Goal: Task Accomplishment & Management: Complete application form

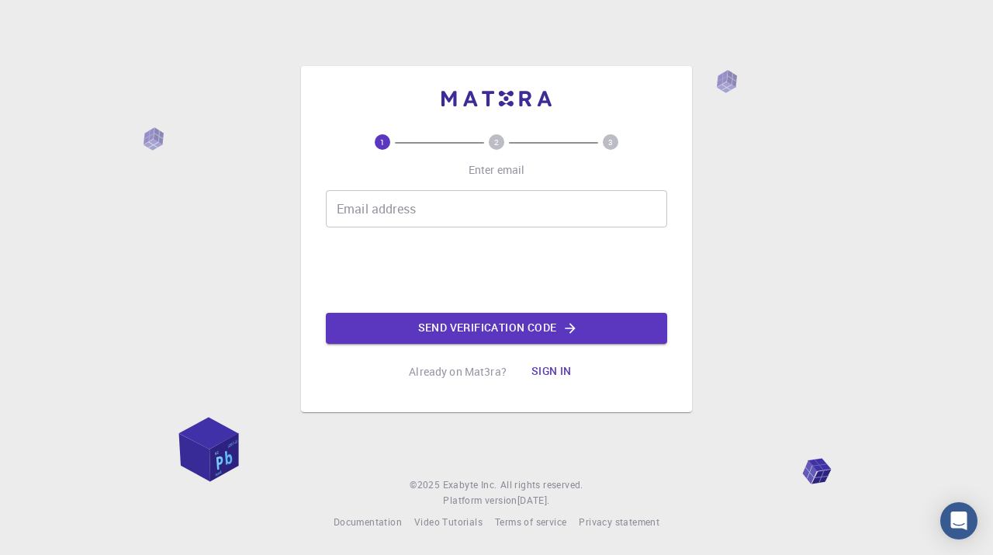
click at [424, 214] on input "Email address" at bounding box center [496, 208] width 341 height 37
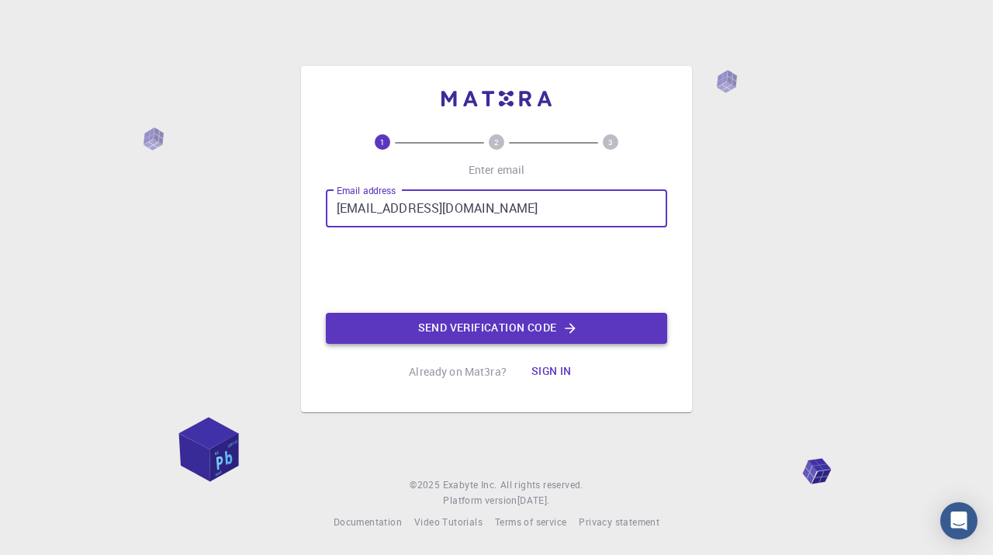
type input "[EMAIL_ADDRESS][DOMAIN_NAME]"
click at [517, 332] on button "Send verification code" at bounding box center [496, 328] width 341 height 31
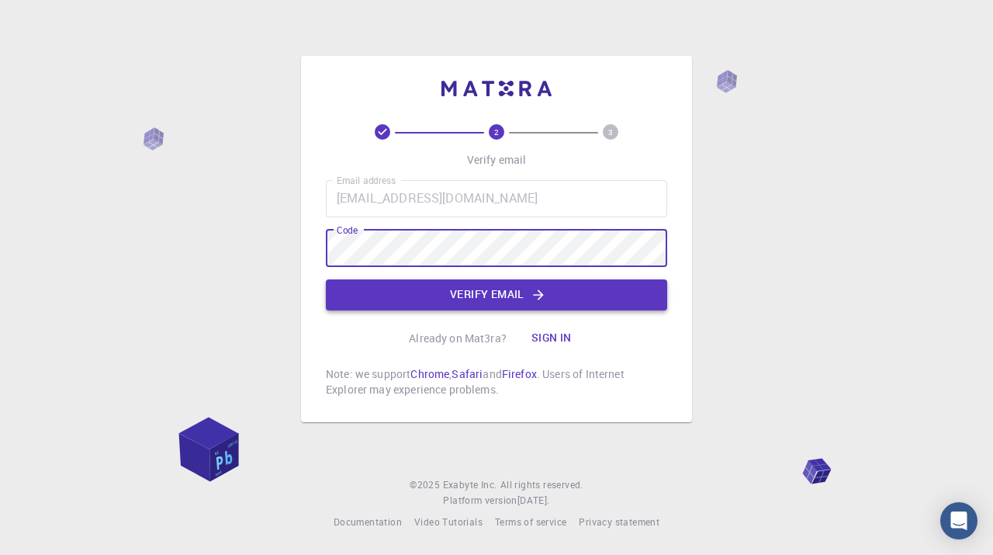
click at [554, 302] on button "Verify email" at bounding box center [496, 294] width 341 height 31
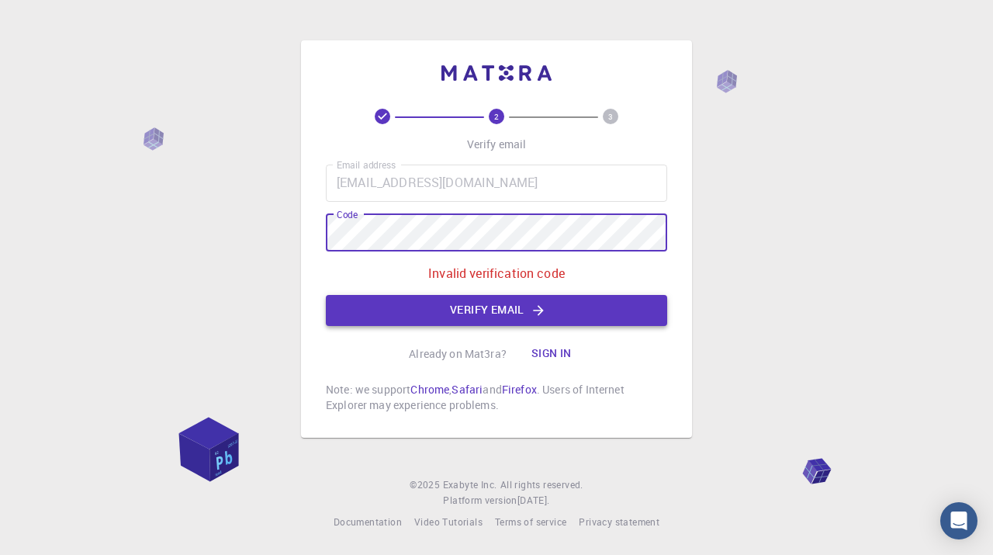
click at [475, 314] on button "Verify email" at bounding box center [496, 310] width 341 height 31
click at [470, 303] on button "Verify email" at bounding box center [496, 310] width 341 height 31
click at [471, 308] on button "Verify email" at bounding box center [496, 310] width 341 height 31
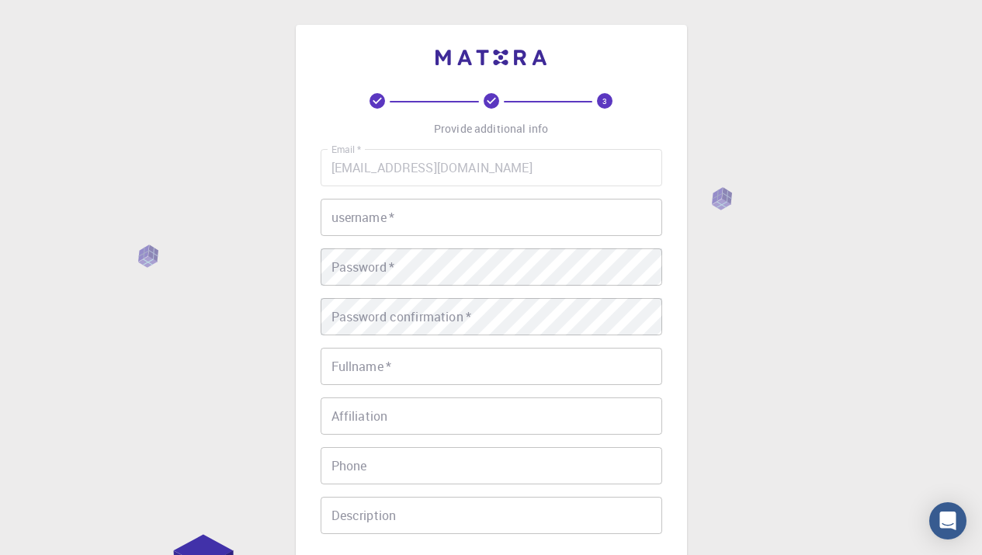
click at [416, 223] on input "username   *" at bounding box center [491, 217] width 341 height 37
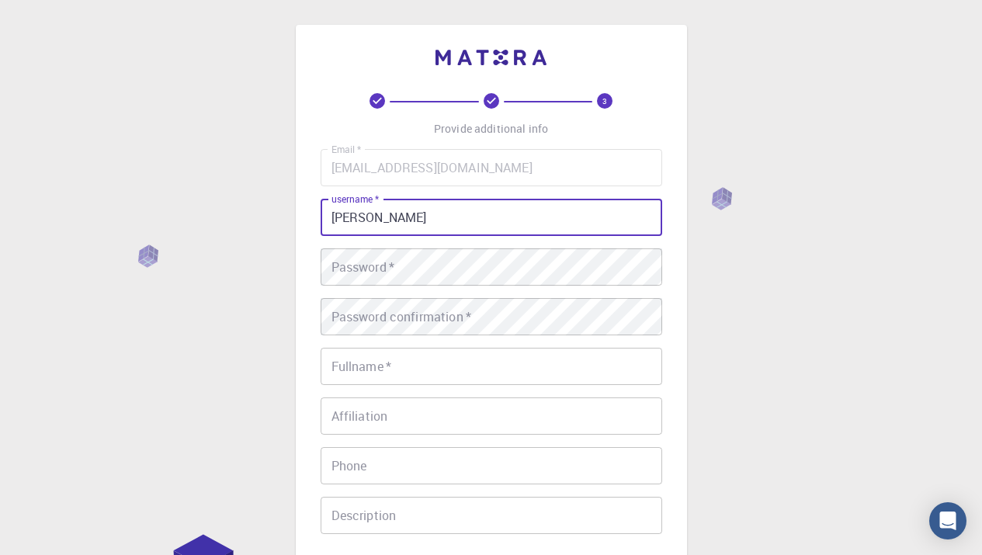
type input "[PERSON_NAME]"
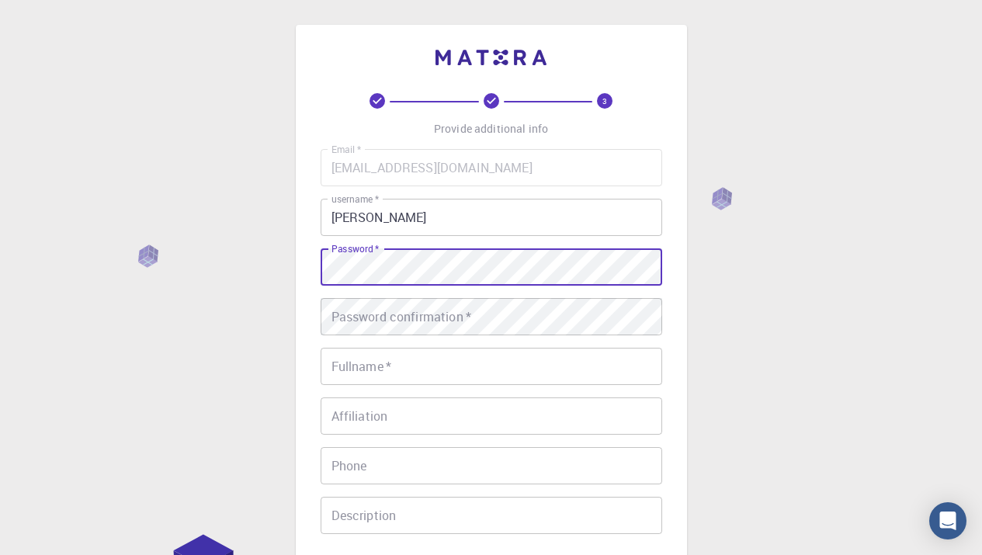
click at [402, 313] on div "Password confirmation   * Password confirmation   *" at bounding box center [491, 316] width 341 height 37
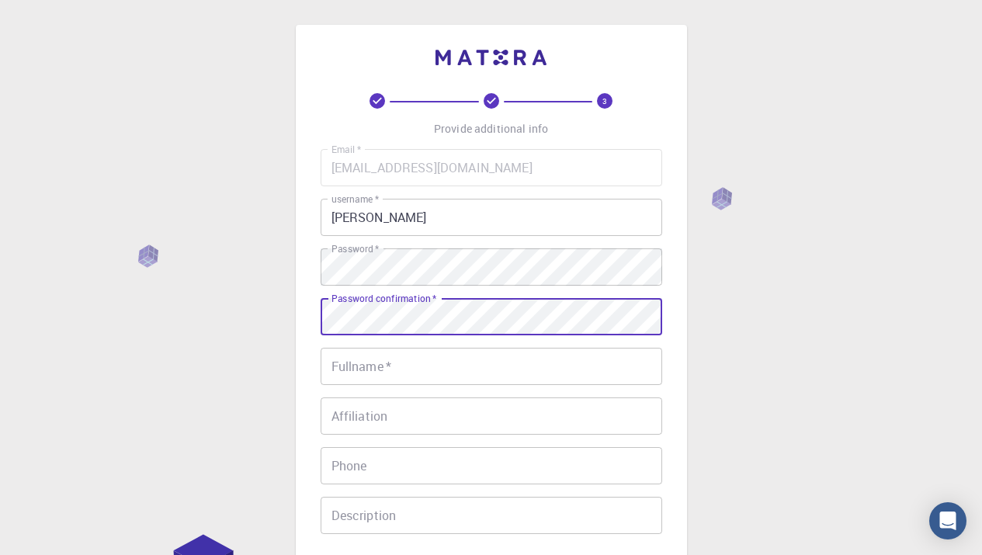
click at [407, 357] on input "Fullname   *" at bounding box center [491, 366] width 341 height 37
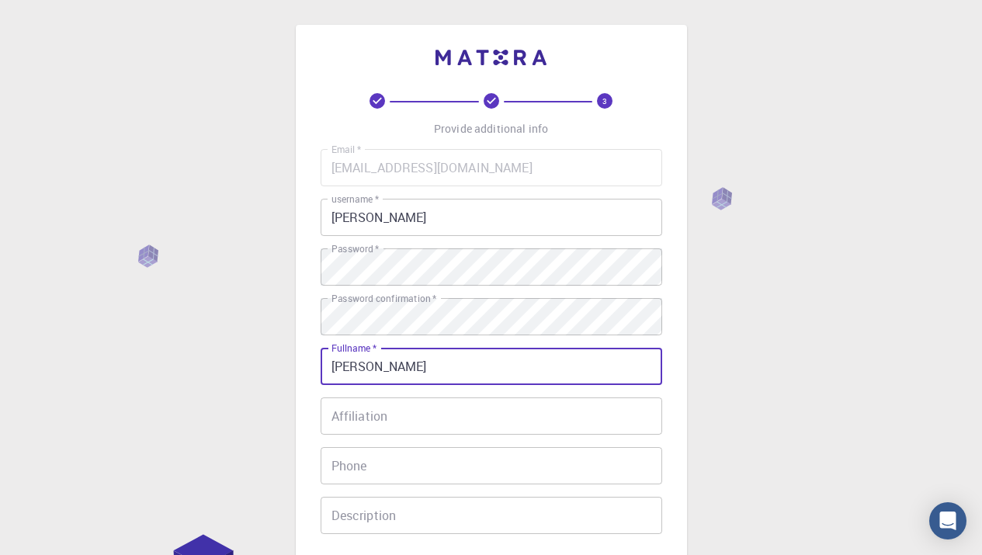
type input "[PERSON_NAME]"
click at [414, 419] on input "Affiliation" at bounding box center [491, 415] width 341 height 37
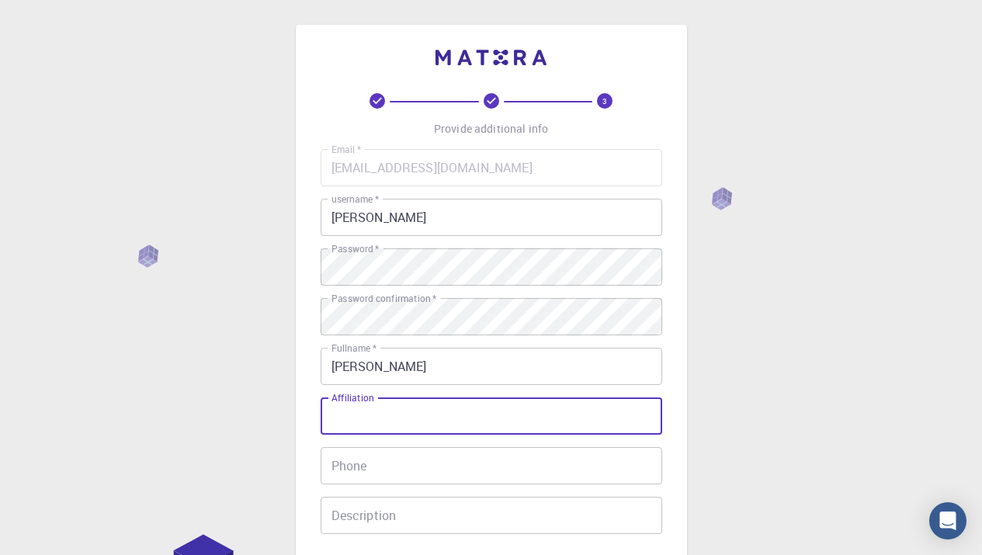
click at [392, 469] on input "Phone" at bounding box center [491, 465] width 341 height 37
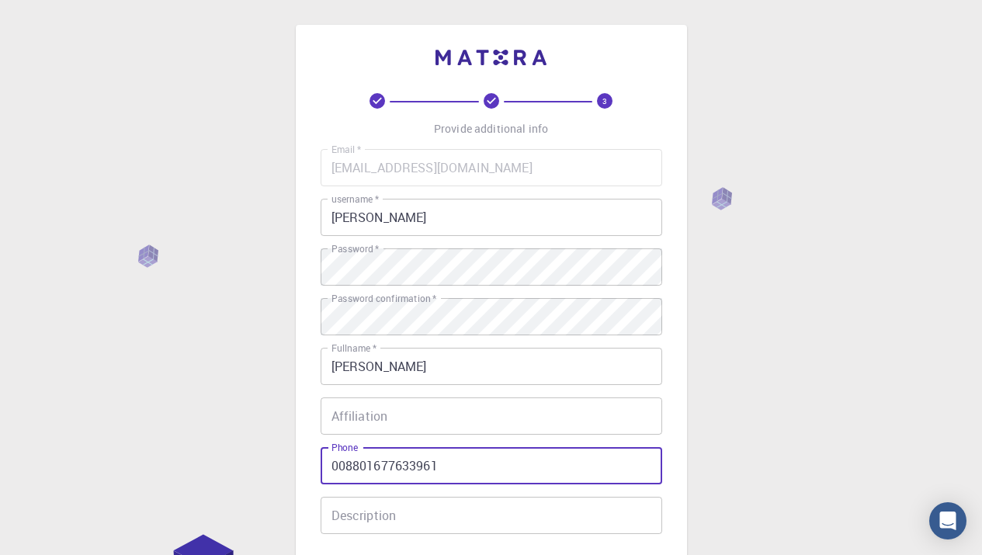
type input "008801677633961"
click at [849, 435] on div "3 Provide additional info Email   * [EMAIL_ADDRESS][DOMAIN_NAME] Email   * user…" at bounding box center [491, 395] width 982 height 790
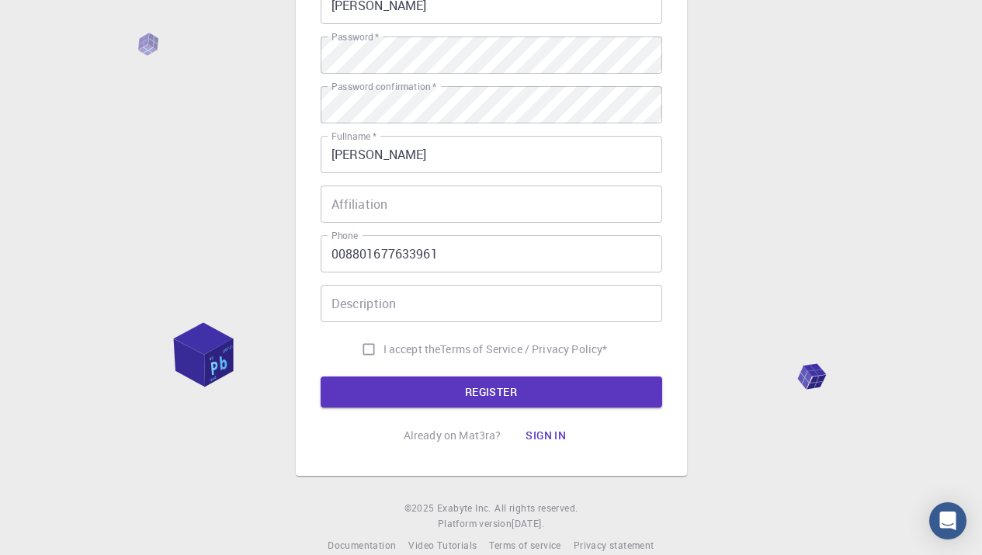
scroll to position [235, 0]
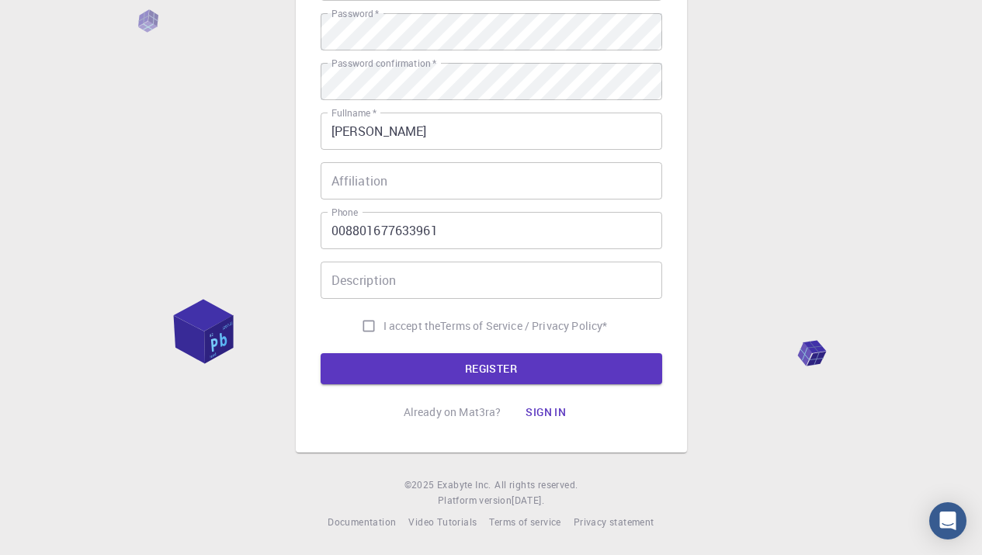
click at [461, 287] on input "Description" at bounding box center [491, 280] width 341 height 37
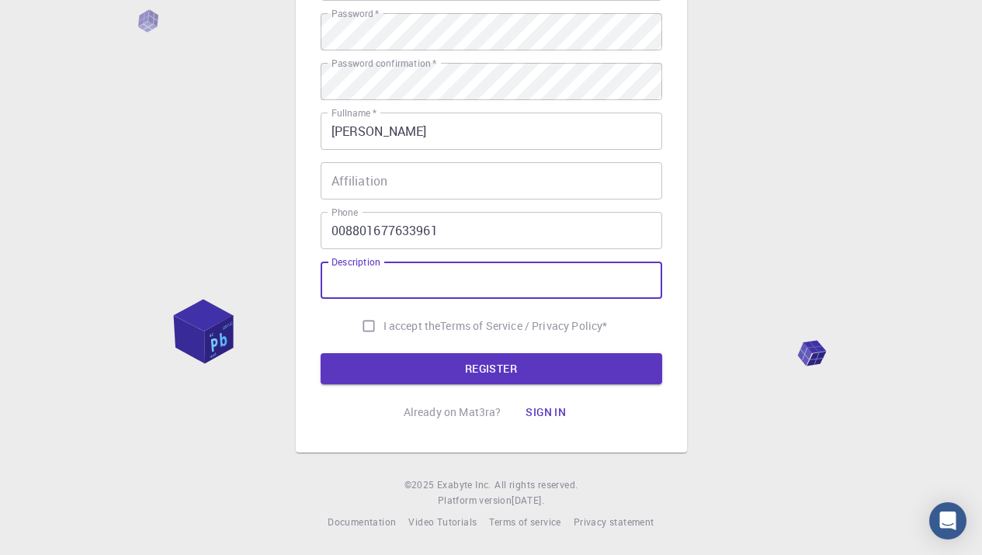
click at [407, 290] on input "Description" at bounding box center [491, 280] width 341 height 37
click at [432, 280] on input "Curious, bold and imaginative" at bounding box center [491, 280] width 341 height 37
click at [461, 278] on input "Curious, Focused and imaginative" at bounding box center [491, 280] width 341 height 37
type input "Curious, Focused and Imaginative"
click at [363, 331] on input "I accept the Terms of Service / Privacy Policy *" at bounding box center [368, 325] width 29 height 29
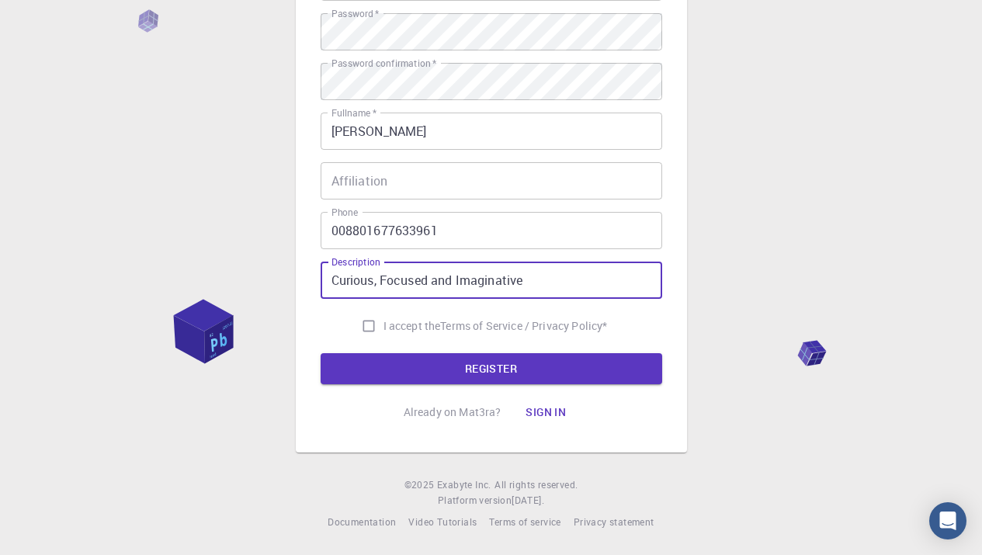
checkbox input "true"
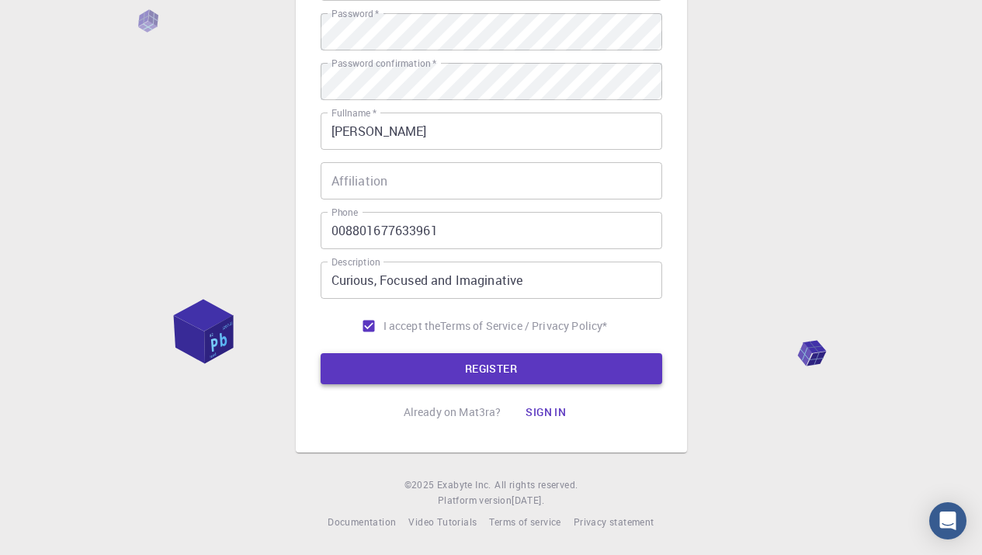
click at [474, 369] on button "REGISTER" at bounding box center [491, 368] width 341 height 31
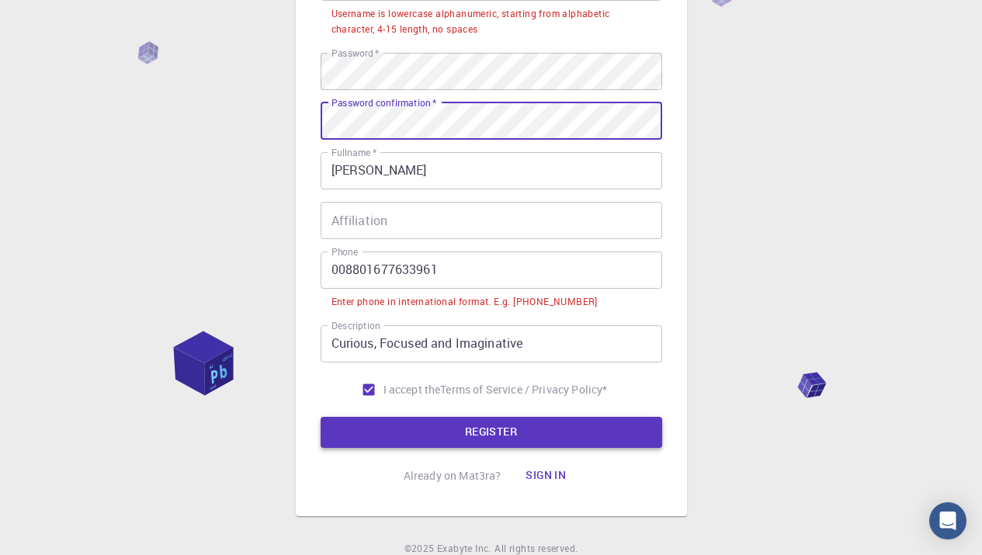
click at [505, 440] on button "REGISTER" at bounding box center [491, 432] width 341 height 31
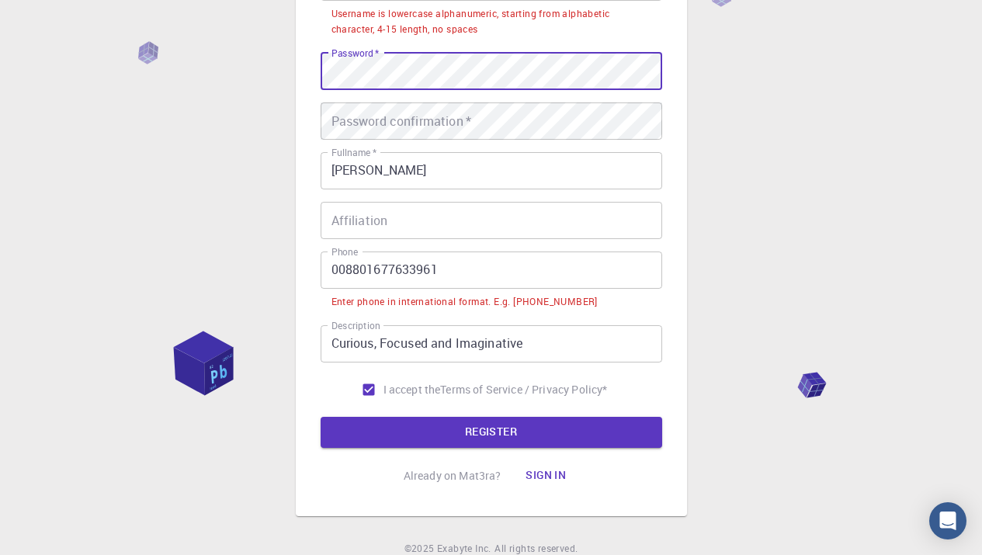
click at [380, 123] on div "Password confirmation   * Password confirmation   *" at bounding box center [491, 120] width 341 height 37
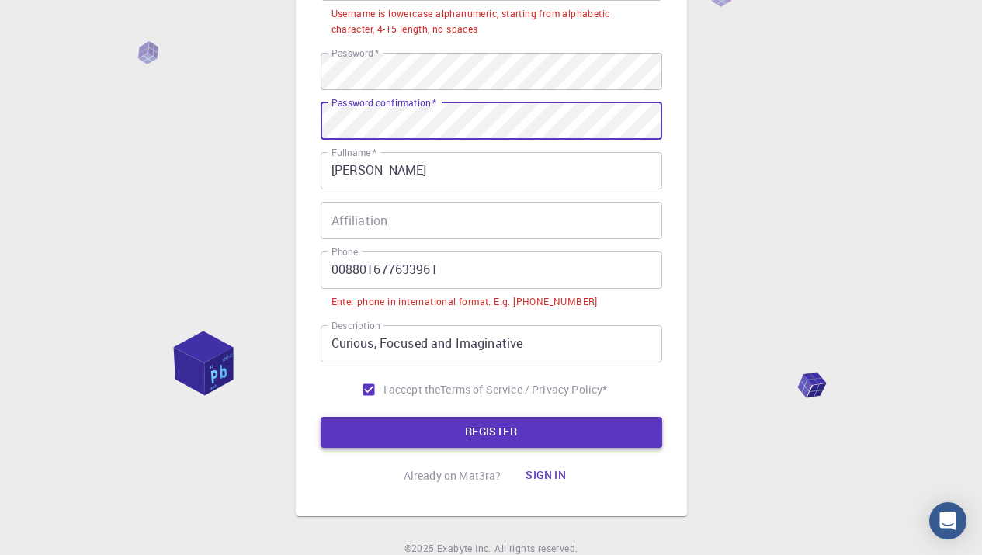
click at [481, 435] on button "REGISTER" at bounding box center [491, 432] width 341 height 31
click at [379, 78] on div "Password   * Password   *" at bounding box center [491, 71] width 341 height 37
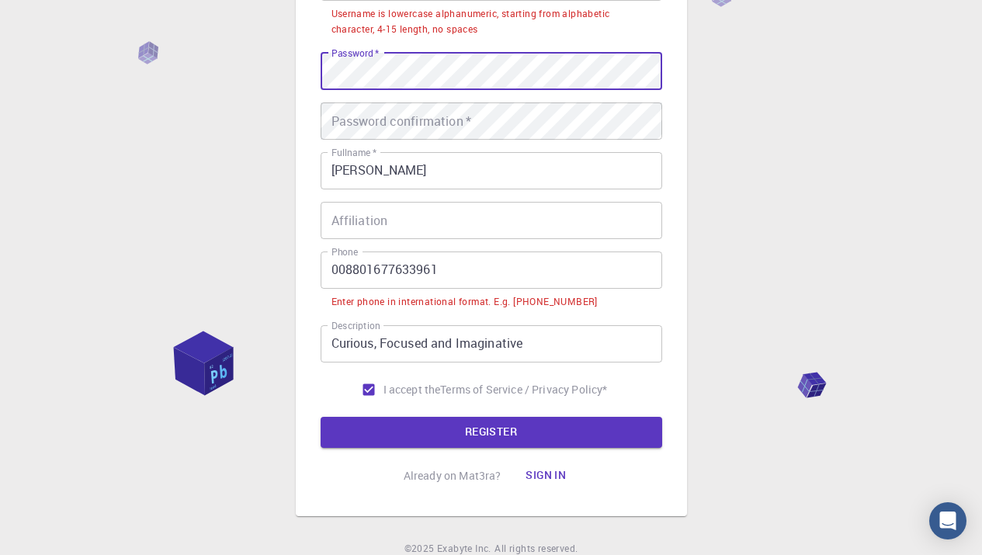
click at [378, 122] on div "Password confirmation   * Password confirmation   *" at bounding box center [491, 120] width 341 height 37
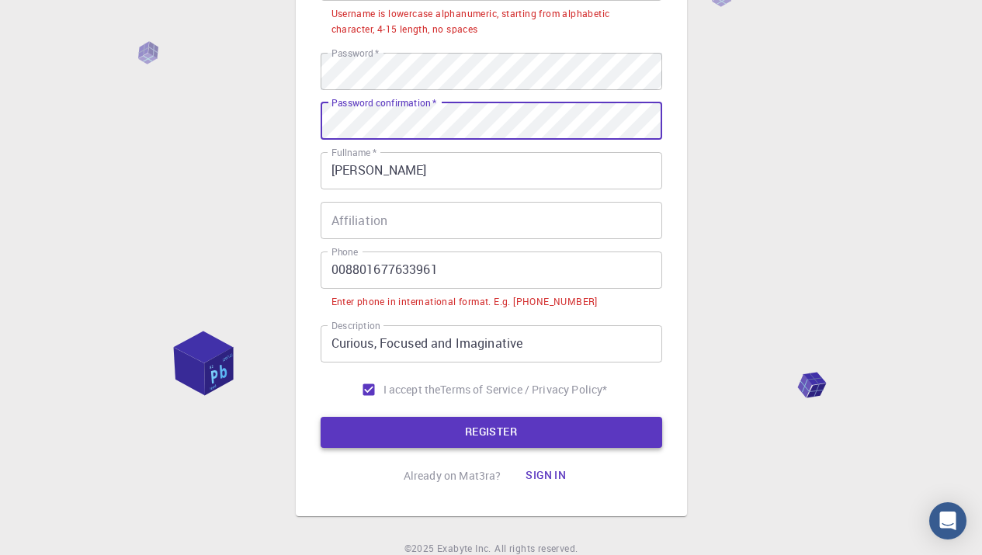
click at [481, 436] on button "REGISTER" at bounding box center [491, 432] width 341 height 31
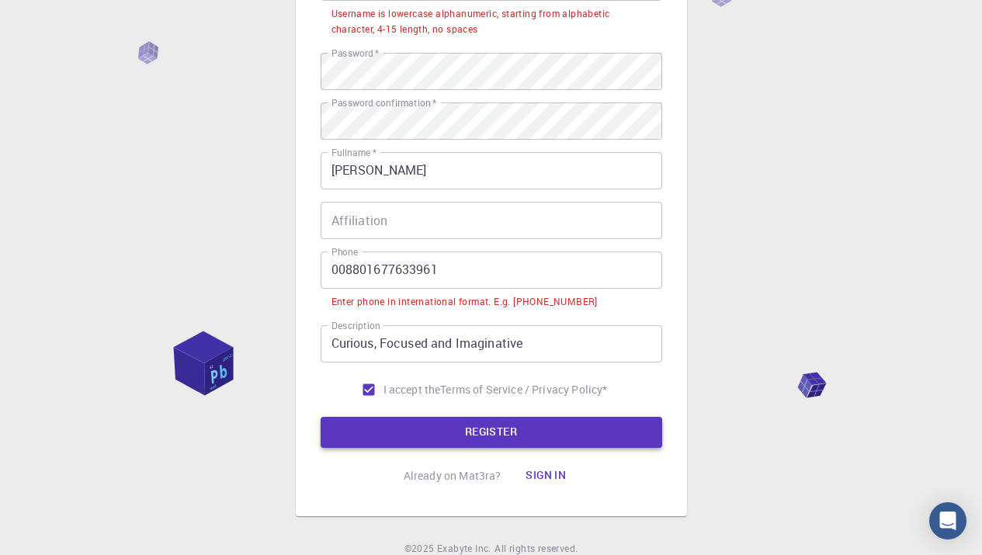
click at [481, 439] on button "REGISTER" at bounding box center [491, 432] width 341 height 31
click at [473, 428] on button "REGISTER" at bounding box center [491, 432] width 341 height 31
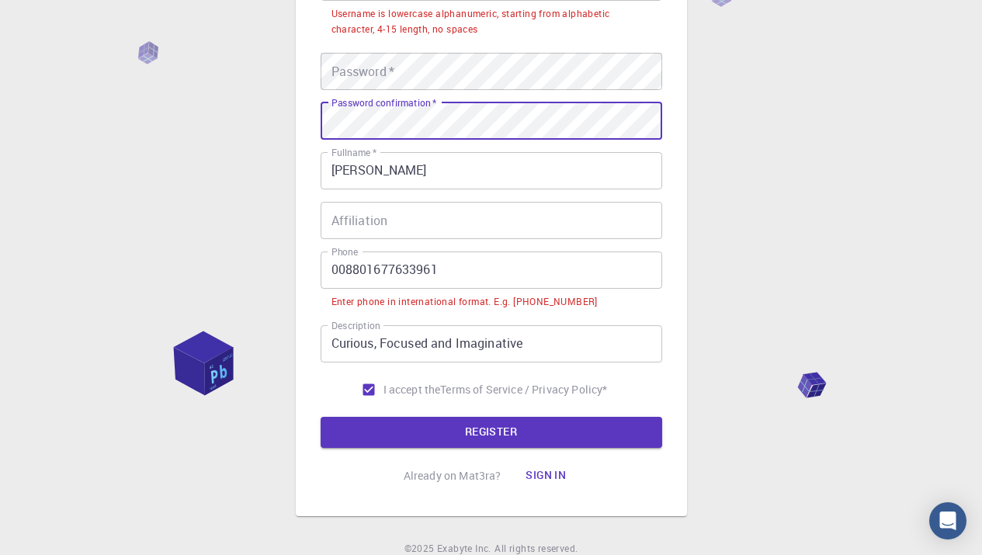
click at [390, 71] on div "Password   * Password   *" at bounding box center [491, 71] width 341 height 37
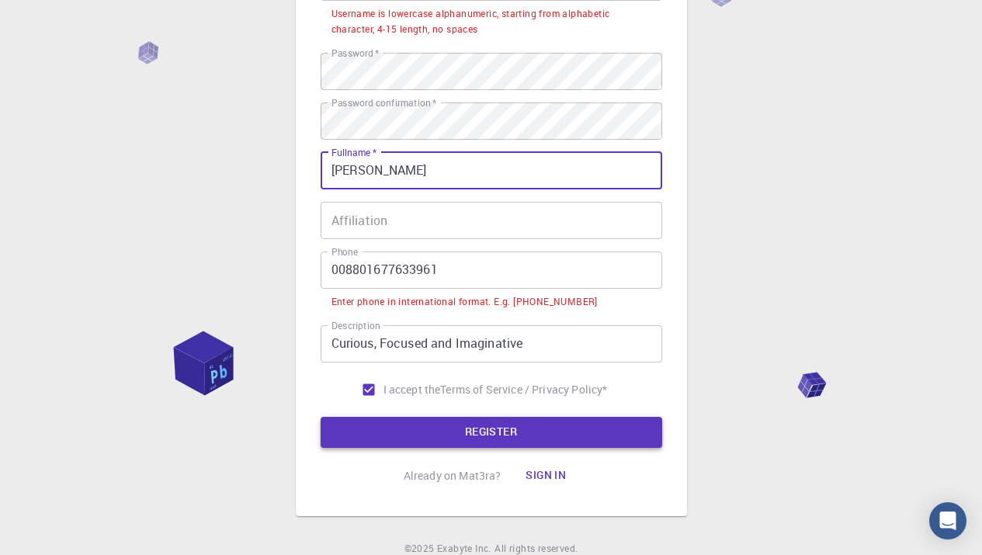
click at [518, 432] on button "REGISTER" at bounding box center [491, 432] width 341 height 31
click at [419, 173] on input "[PERSON_NAME]" at bounding box center [491, 170] width 341 height 37
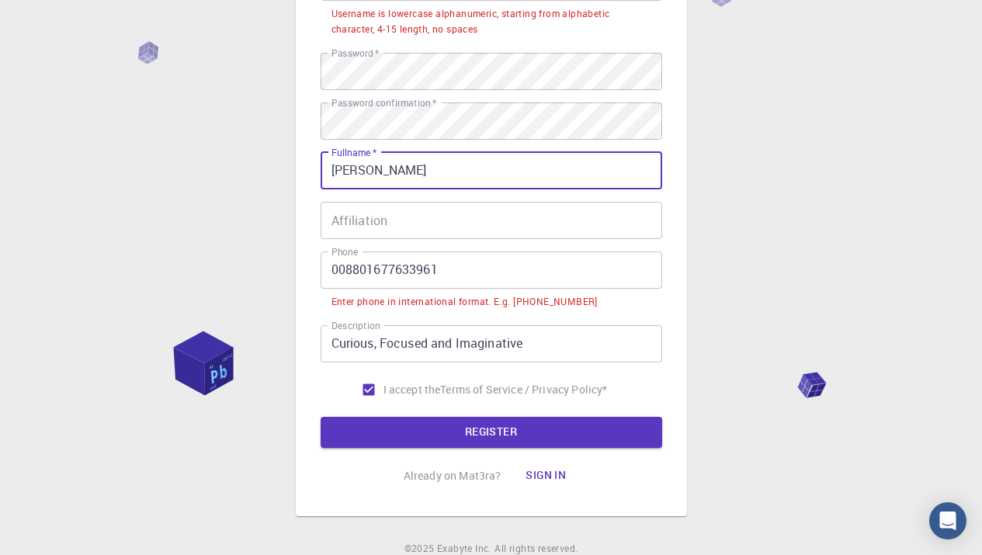
click at [425, 25] on div "Username is lowercase alphanumeric, starting from alphabetic character, 4-15 le…" at bounding box center [491, 21] width 320 height 31
click at [465, 441] on button "REGISTER" at bounding box center [491, 432] width 341 height 31
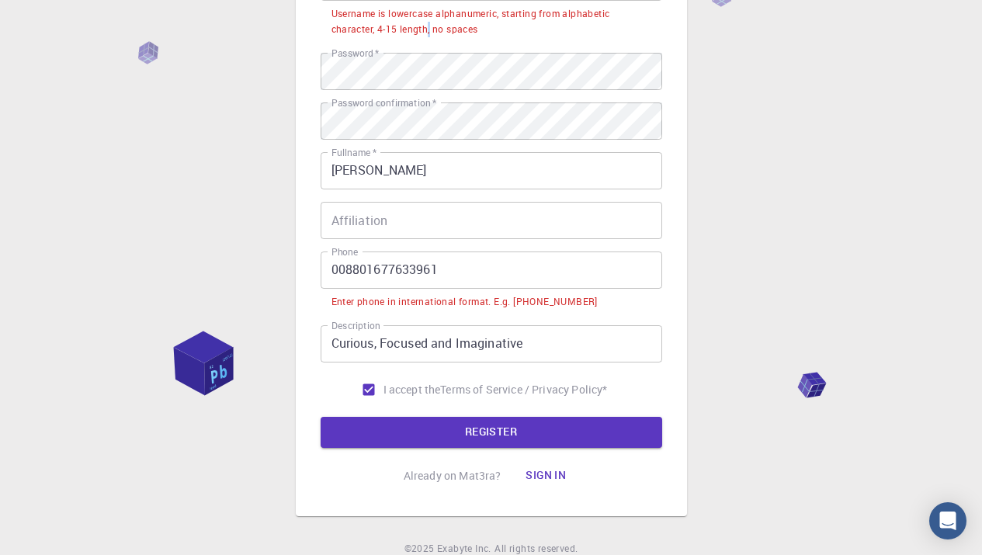
click at [346, 268] on input "008801677633961" at bounding box center [491, 269] width 341 height 37
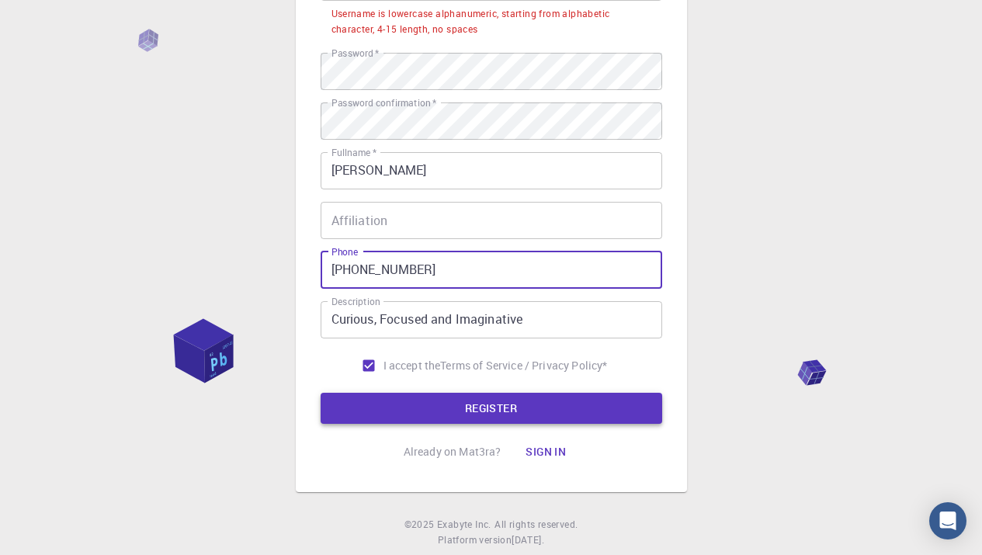
type input "[PHONE_NUMBER]"
click at [503, 407] on button "REGISTER" at bounding box center [491, 408] width 341 height 31
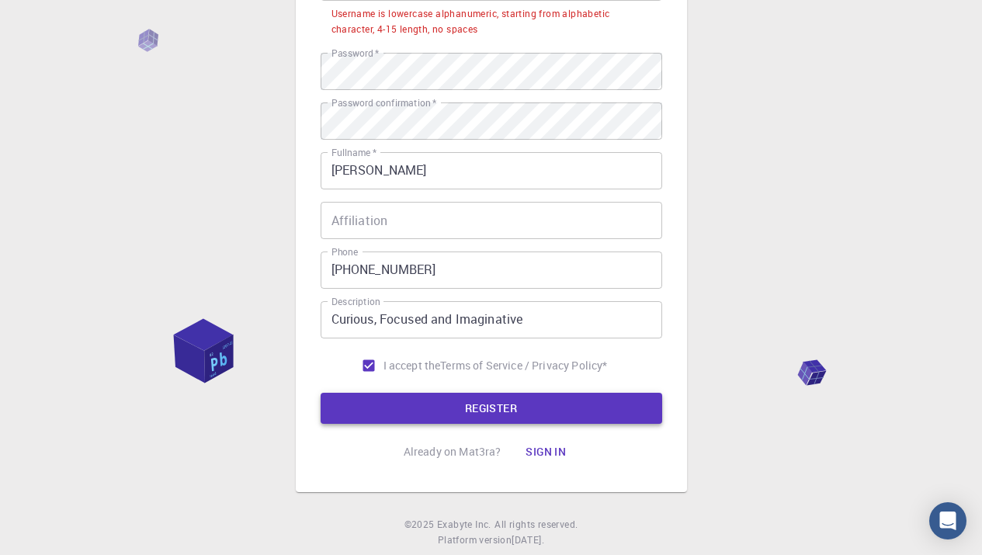
click at [503, 407] on button "REGISTER" at bounding box center [491, 408] width 341 height 31
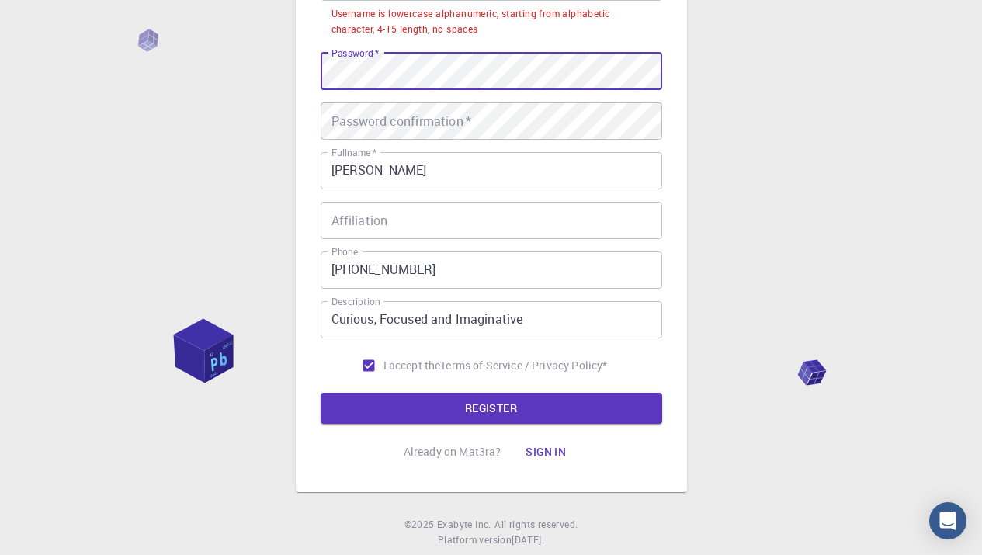
click at [442, 124] on div "Password confirmation   * Password confirmation   *" at bounding box center [491, 120] width 341 height 37
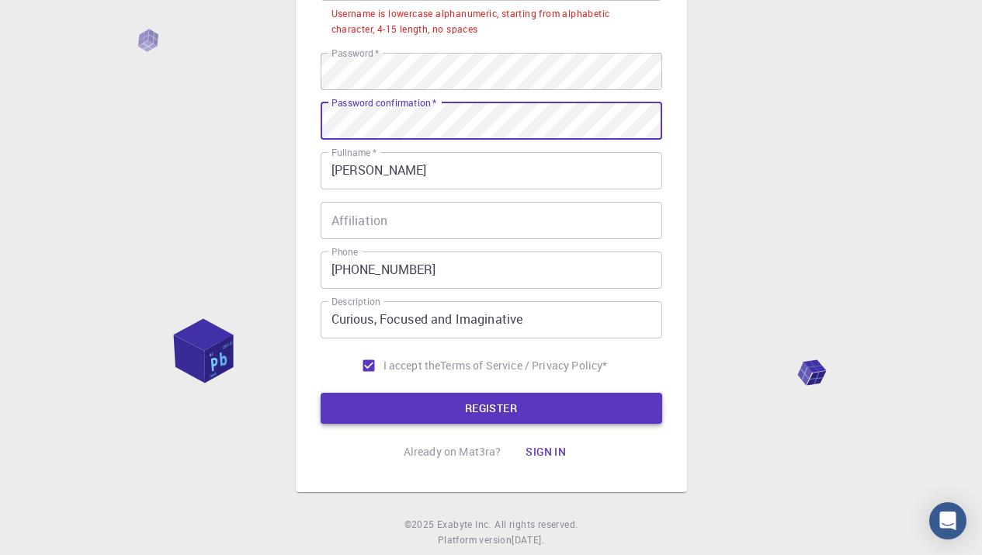
click at [496, 411] on button "REGISTER" at bounding box center [491, 408] width 341 height 31
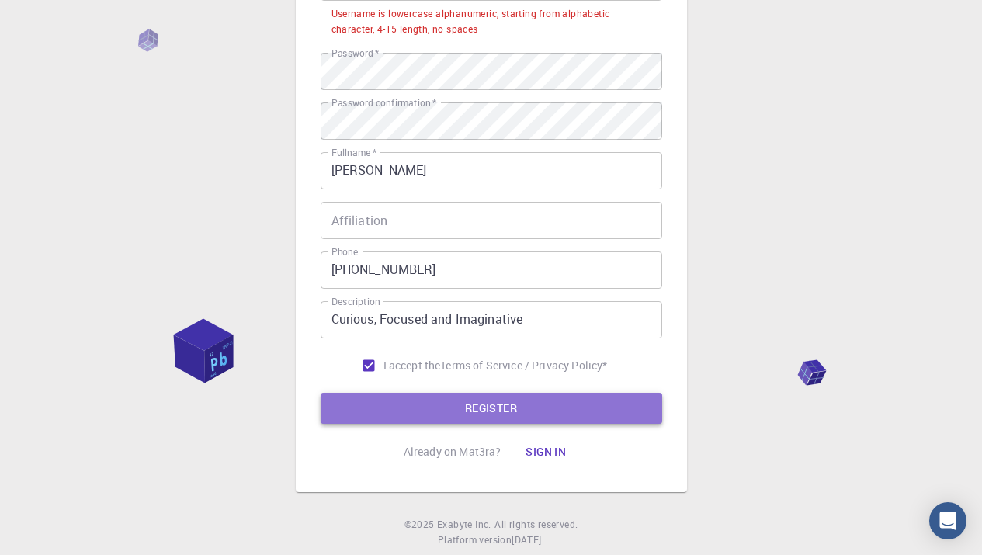
click at [484, 405] on button "REGISTER" at bounding box center [491, 408] width 341 height 31
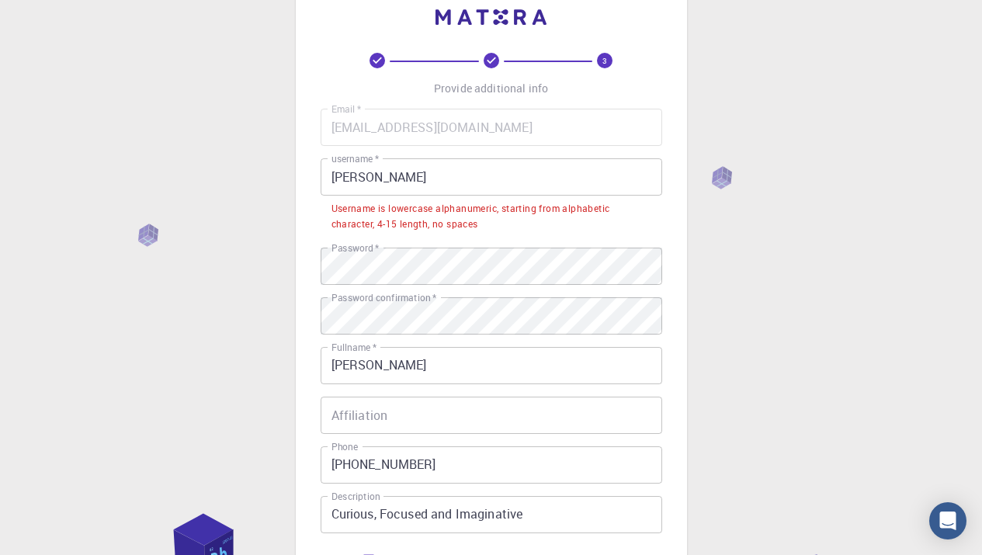
scroll to position [0, 0]
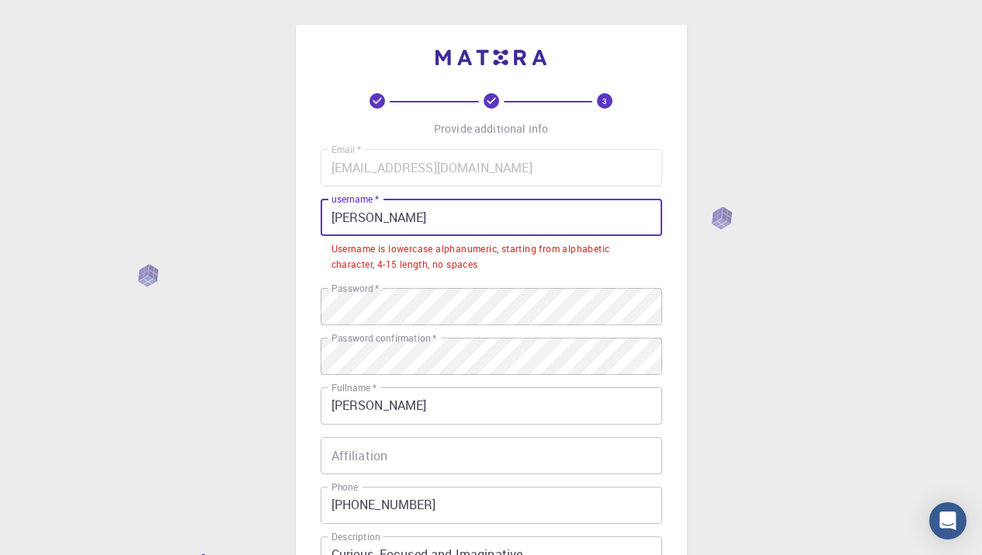
click at [455, 217] on input "[PERSON_NAME]" at bounding box center [491, 217] width 341 height 37
drag, startPoint x: 455, startPoint y: 217, endPoint x: 323, endPoint y: 211, distance: 132.1
click at [323, 211] on input "[PERSON_NAME]" at bounding box center [491, 217] width 341 height 37
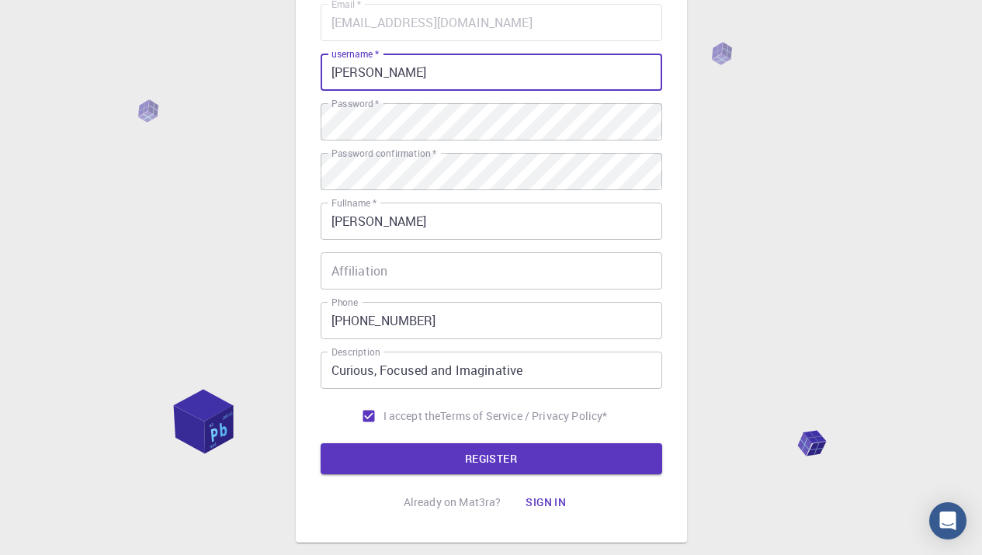
scroll to position [153, 0]
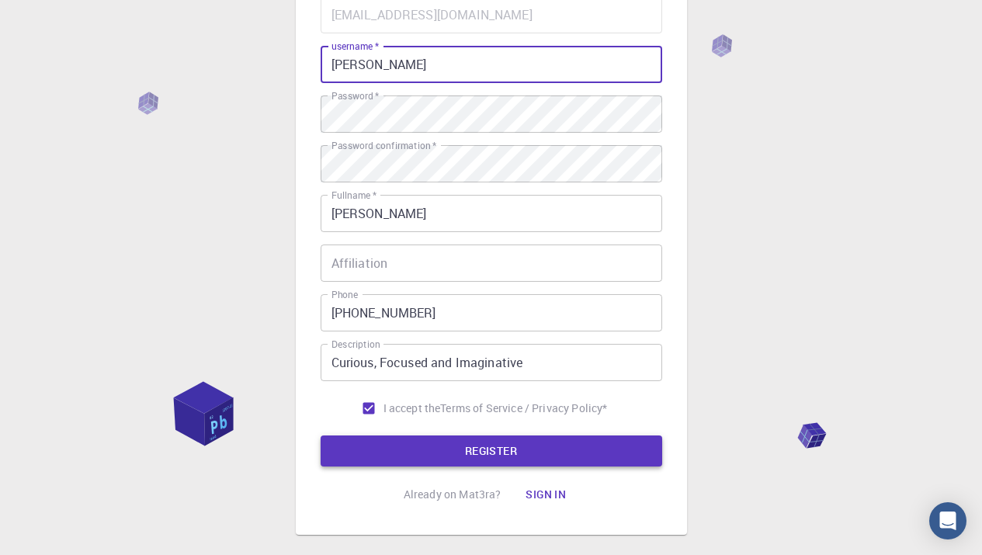
type input "[PERSON_NAME]"
click at [504, 455] on button "REGISTER" at bounding box center [491, 450] width 341 height 31
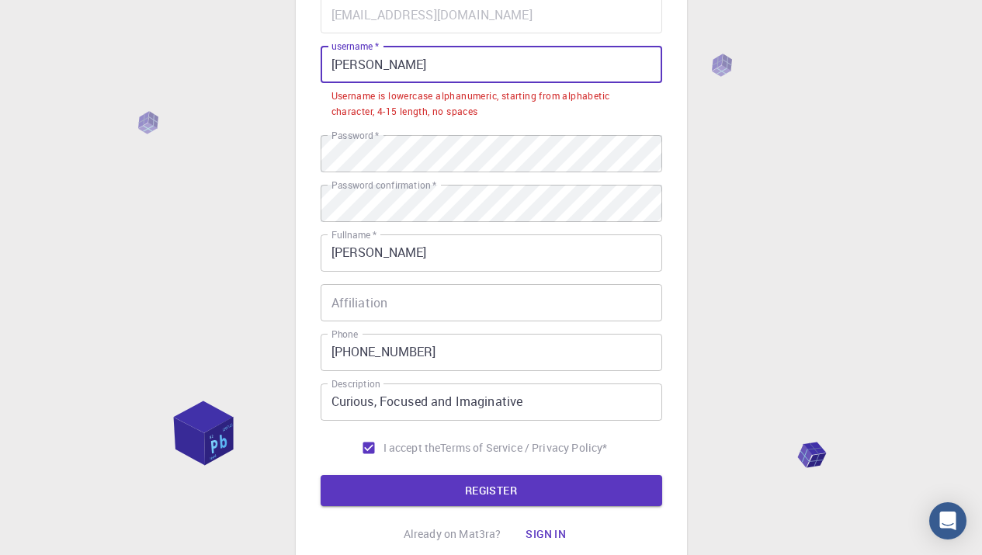
drag, startPoint x: 443, startPoint y: 66, endPoint x: 317, endPoint y: 47, distance: 128.0
click at [317, 47] on div "3 Provide additional info Email   * [EMAIL_ADDRESS][DOMAIN_NAME] Email   * user…" at bounding box center [491, 223] width 391 height 702
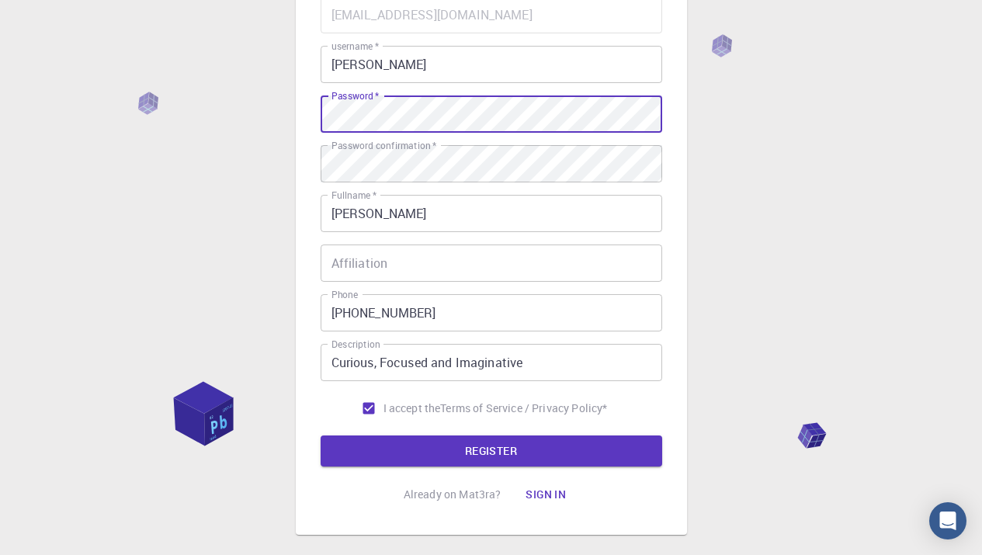
click at [291, 111] on div "3 Provide additional info Email   * [EMAIL_ADDRESS][DOMAIN_NAME] Email   * user…" at bounding box center [491, 242] width 982 height 790
click at [501, 454] on button "REGISTER" at bounding box center [491, 450] width 341 height 31
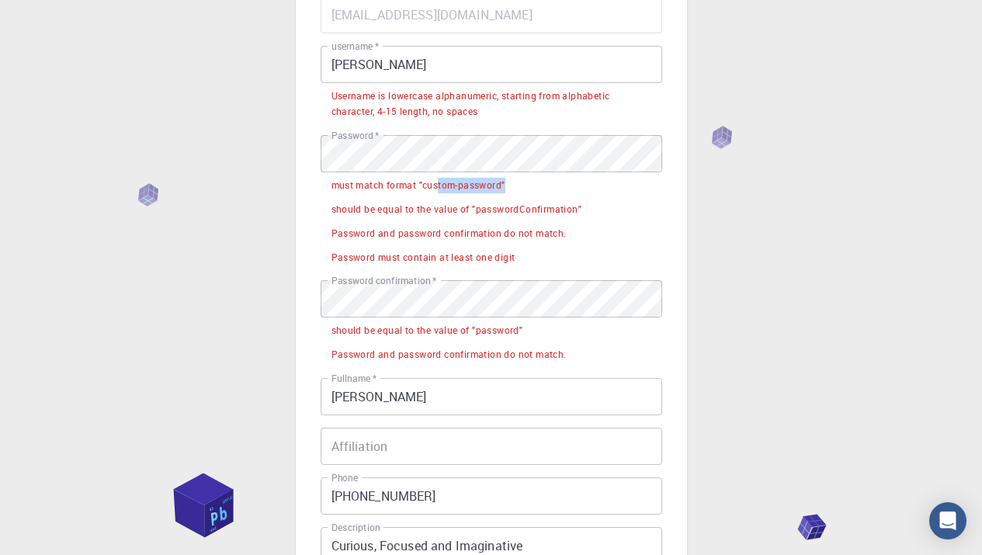
drag, startPoint x: 438, startPoint y: 190, endPoint x: 515, endPoint y: 191, distance: 77.6
click at [515, 191] on li "must match format "custom-password"" at bounding box center [491, 184] width 341 height 24
click at [541, 217] on li "should be equal to the value of "passwordConfirmation"" at bounding box center [491, 208] width 341 height 24
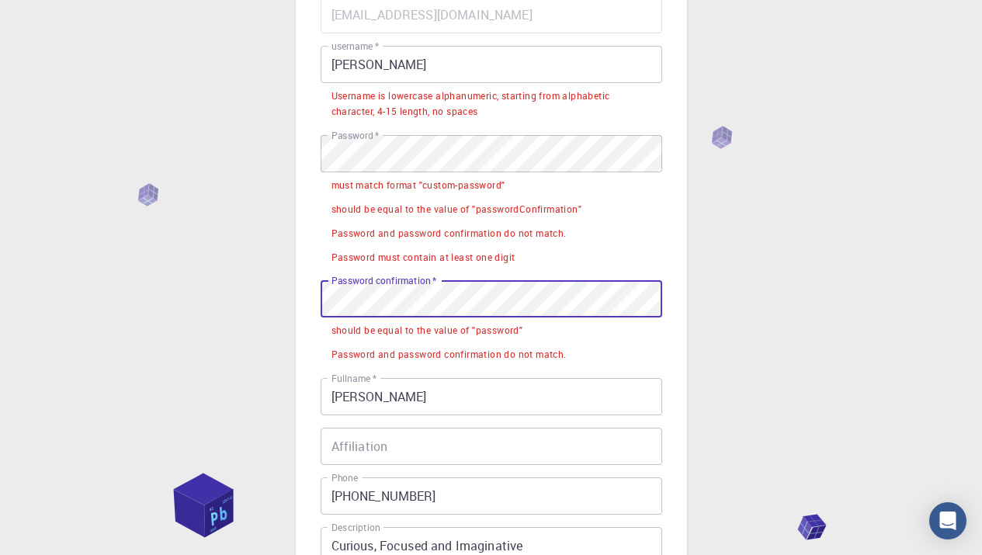
click at [318, 303] on div "3 Provide additional info Email   * [EMAIL_ADDRESS][DOMAIN_NAME] Email   * user…" at bounding box center [491, 295] width 391 height 846
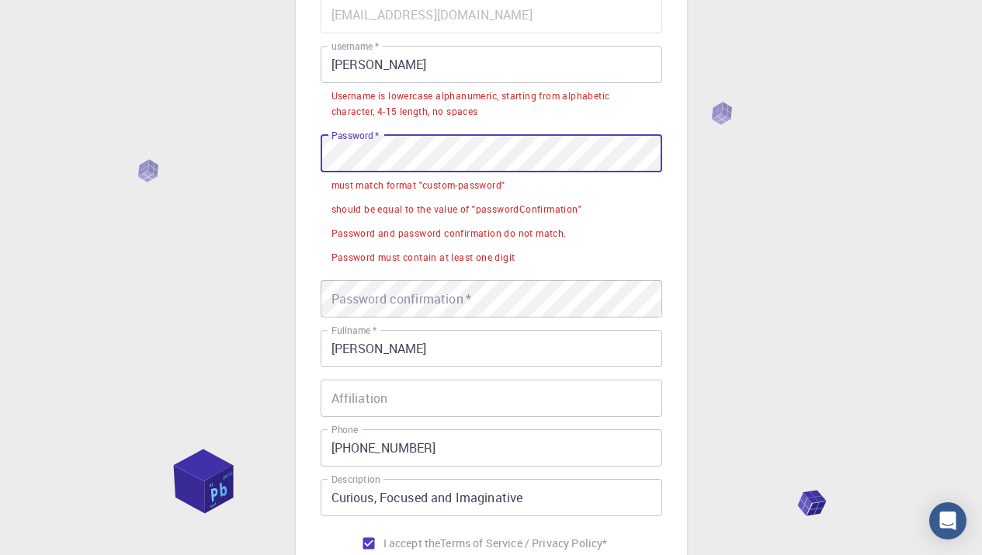
click at [275, 146] on div "3 Provide additional info Email   * [EMAIL_ADDRESS][DOMAIN_NAME] Email   * user…" at bounding box center [491, 309] width 982 height 925
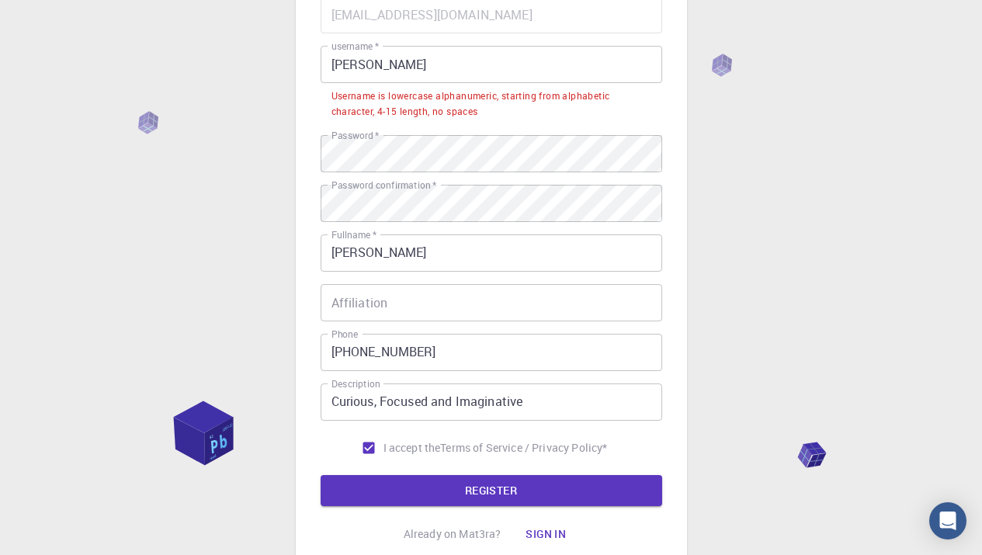
click at [810, 375] on div "3 Provide additional info Email   * [EMAIL_ADDRESS][DOMAIN_NAME] Email   * user…" at bounding box center [491, 262] width 982 height 830
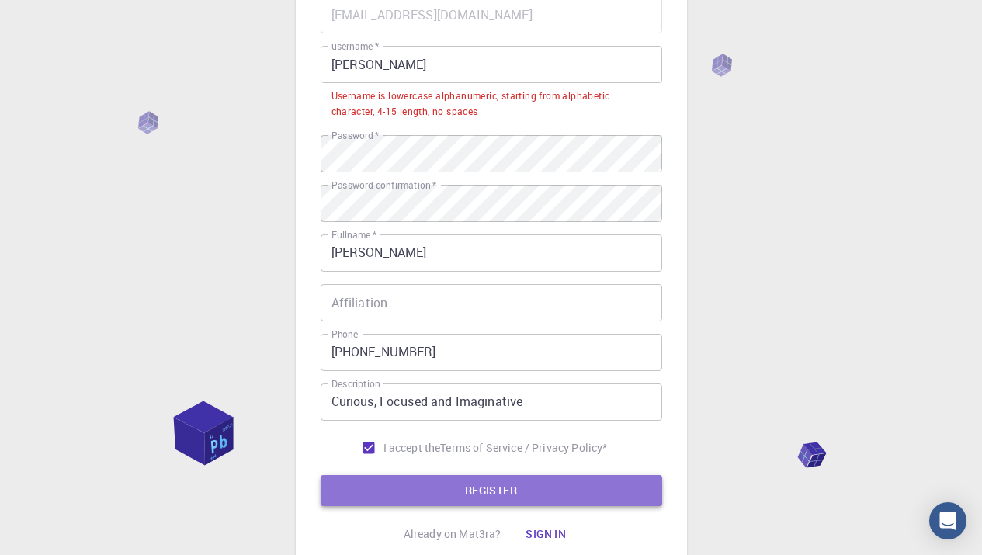
click at [515, 490] on button "REGISTER" at bounding box center [491, 490] width 341 height 31
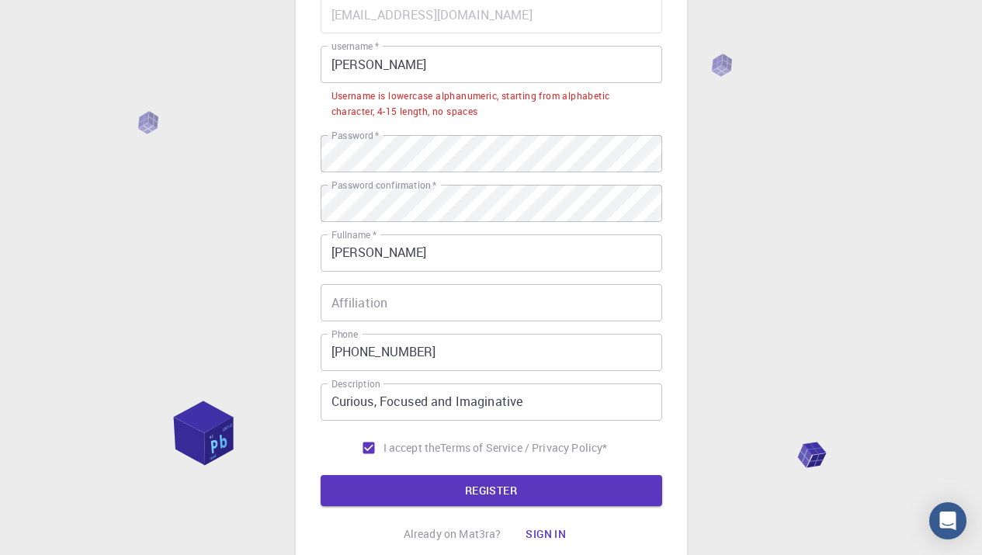
click at [366, 64] on input "[PERSON_NAME]" at bounding box center [491, 64] width 341 height 37
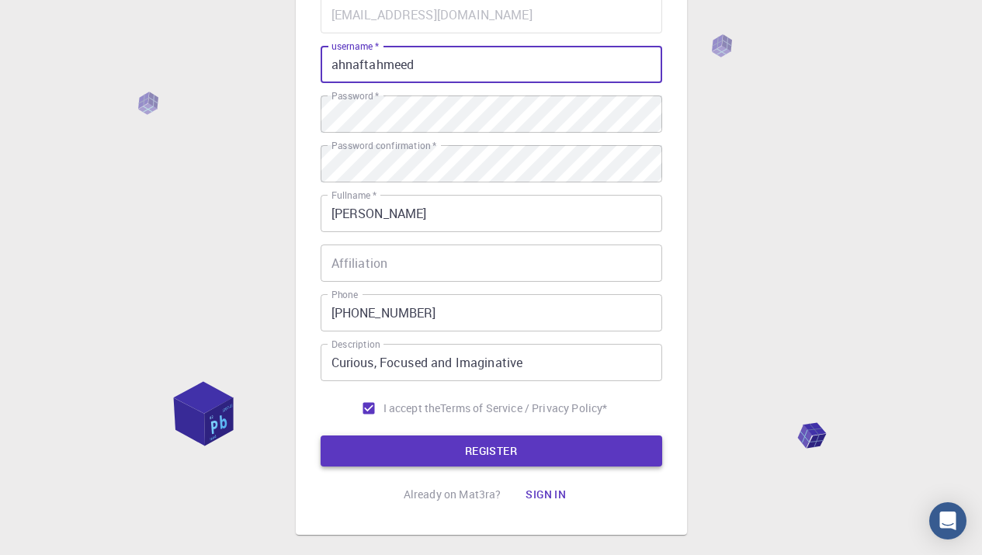
type input "ahnaftahmeed"
click at [509, 454] on button "REGISTER" at bounding box center [491, 450] width 341 height 31
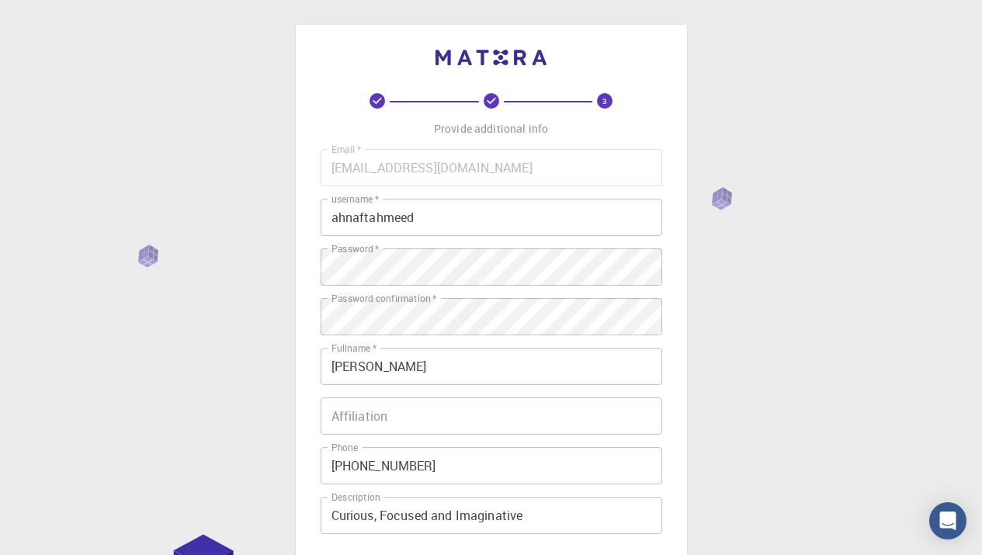
scroll to position [235, 0]
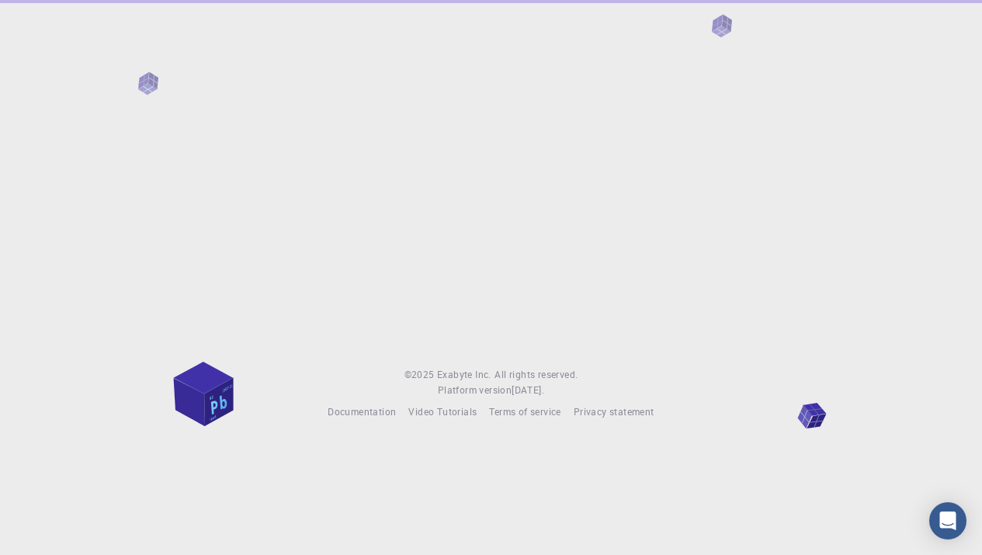
click at [485, 369] on span "Exabyte Inc." at bounding box center [464, 374] width 54 height 12
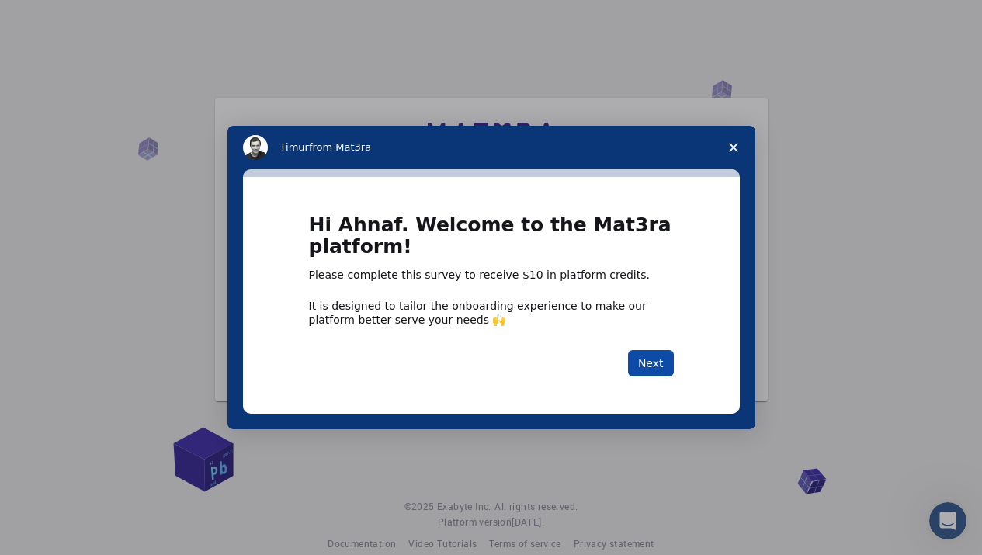
click at [653, 366] on button "Next" at bounding box center [651, 363] width 46 height 26
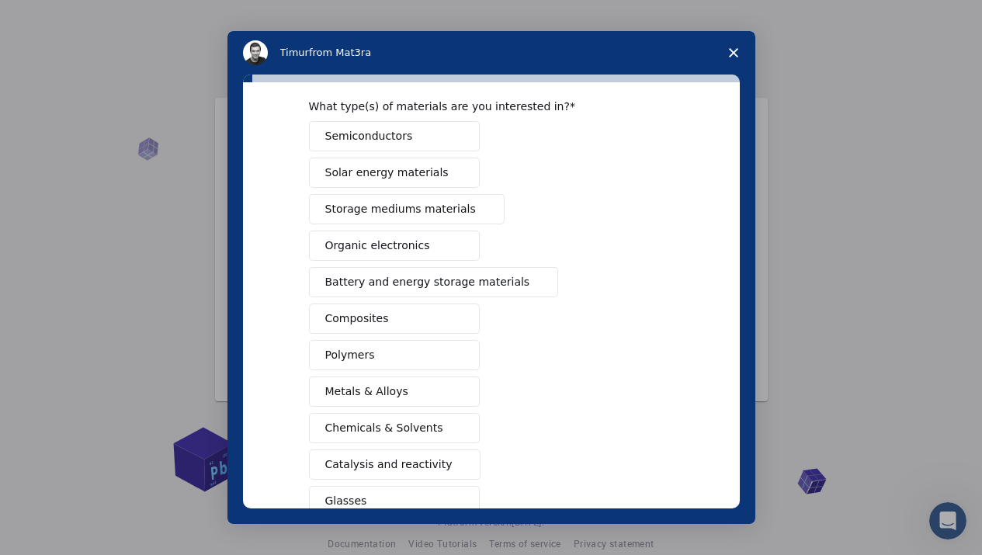
scroll to position [55, 0]
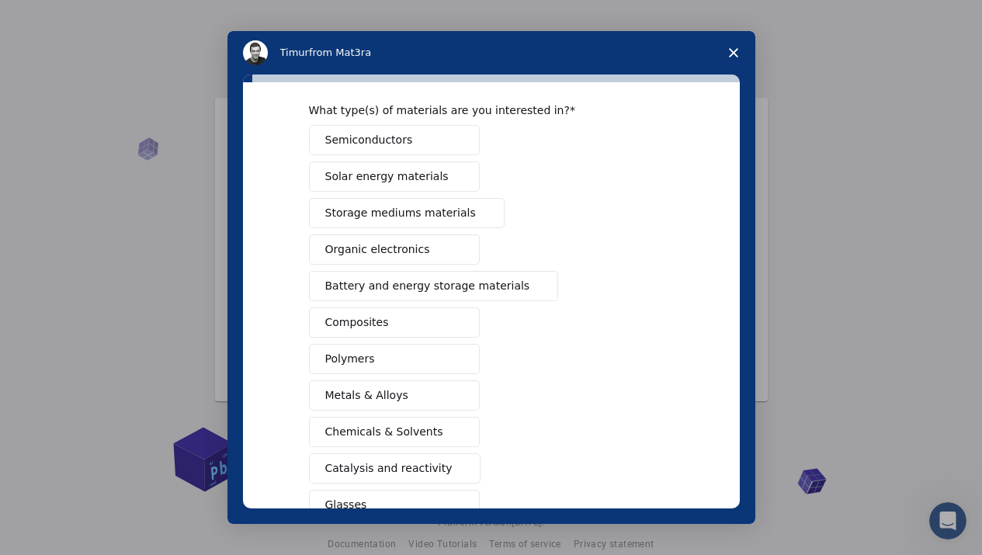
click at [364, 143] on span "Semiconductors" at bounding box center [369, 140] width 88 height 16
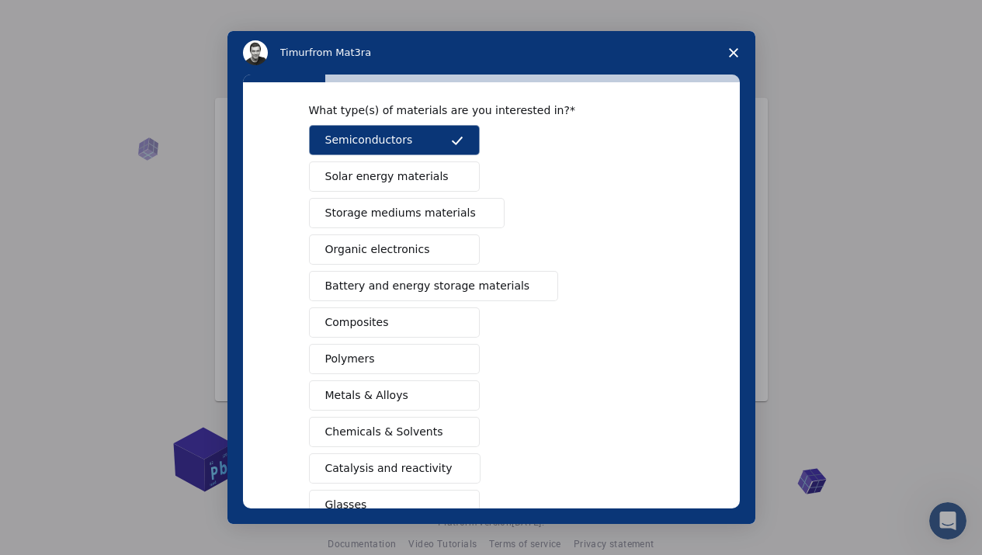
click at [385, 178] on span "Solar energy materials" at bounding box center [386, 176] width 123 height 16
click at [427, 251] on button "Organic electronics" at bounding box center [394, 249] width 171 height 30
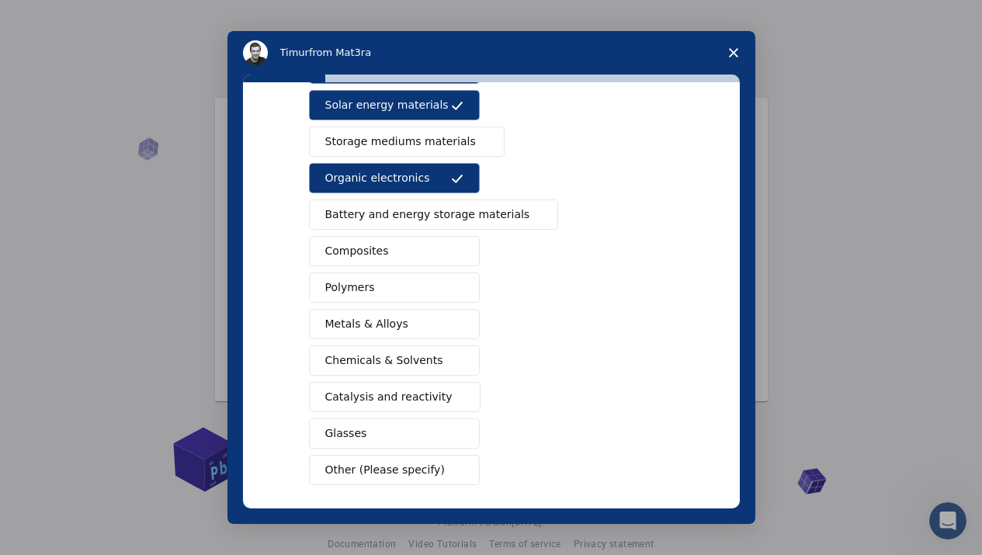
scroll to position [150, 0]
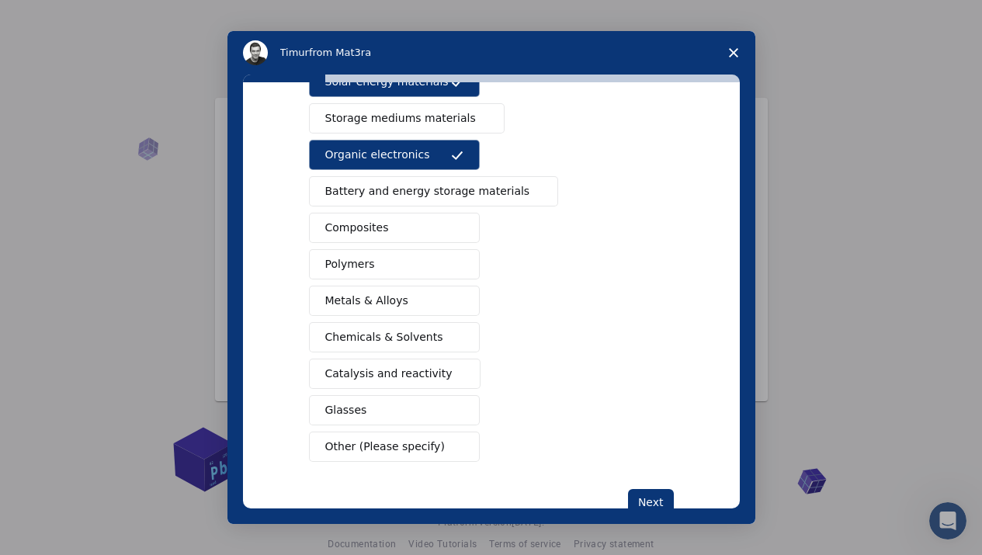
click at [426, 192] on span "Battery and energy storage materials" at bounding box center [427, 191] width 205 height 16
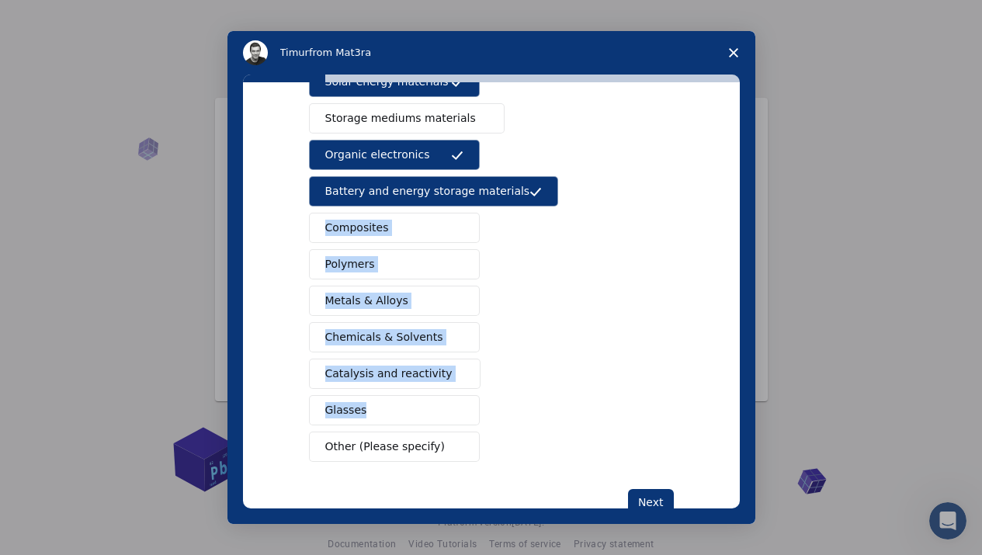
drag, startPoint x: 739, startPoint y: 355, endPoint x: 739, endPoint y: 392, distance: 36.5
click at [739, 392] on div "What type(s) of materials are you interested in? Semiconductors Solar energy ma…" at bounding box center [491, 299] width 528 height 449
click at [617, 389] on div "Semiconductors Solar energy materials Storage mediums materials Organic electro…" at bounding box center [491, 245] width 365 height 431
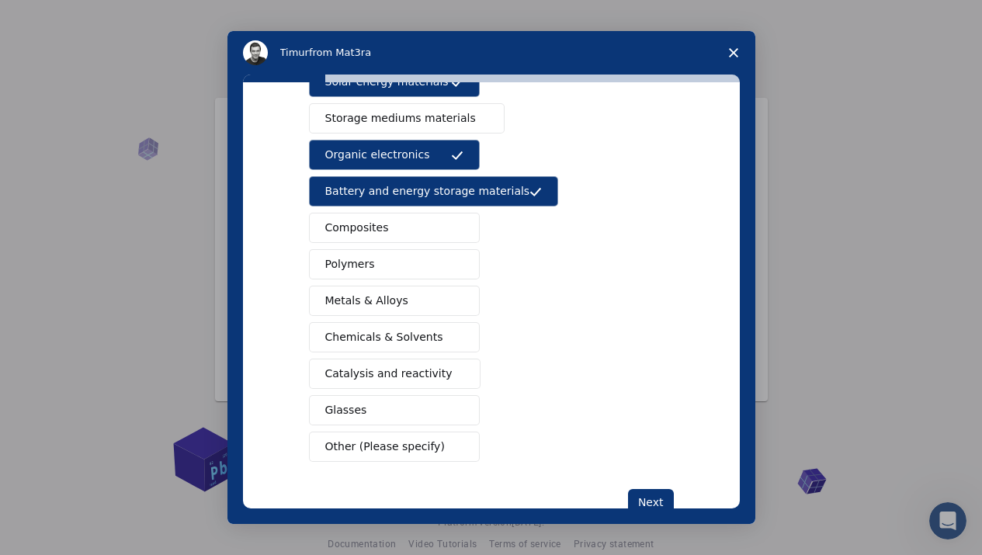
scroll to position [194, 0]
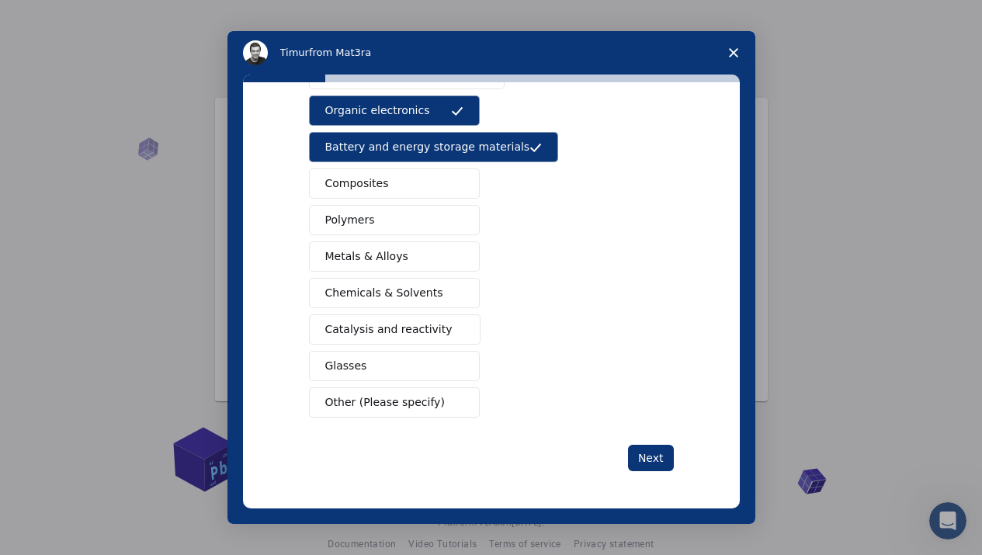
click at [357, 223] on span "Polymers" at bounding box center [350, 220] width 50 height 16
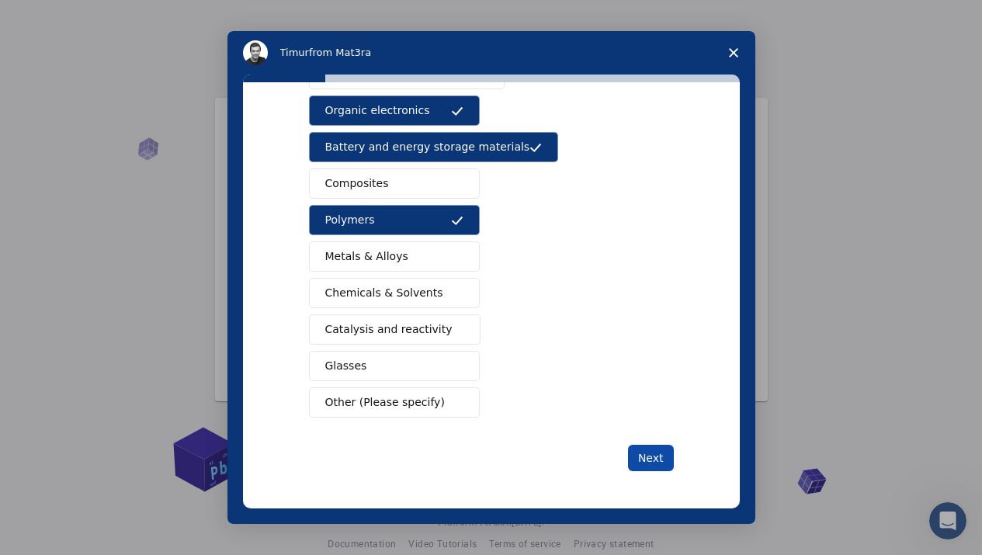
click at [656, 457] on button "Next" at bounding box center [651, 458] width 46 height 26
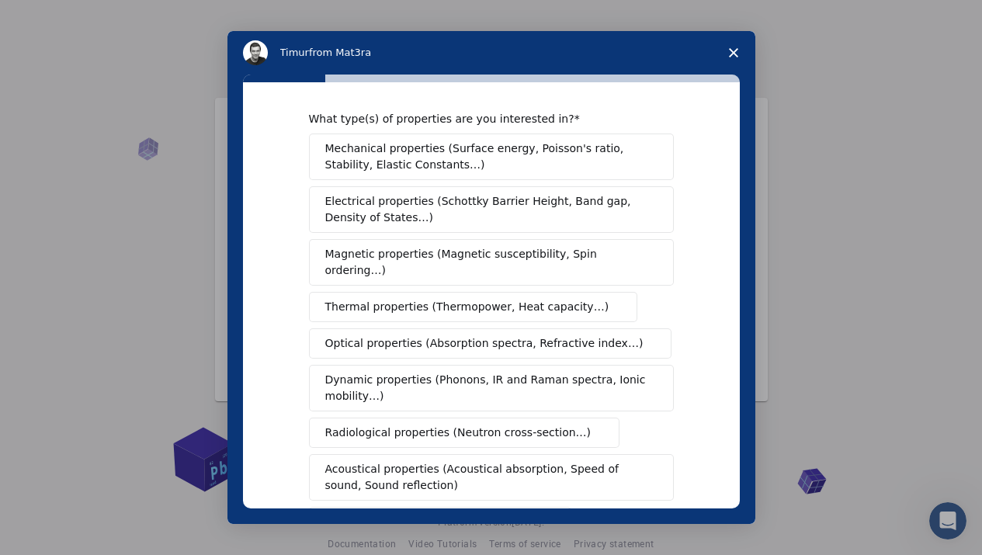
scroll to position [0, 0]
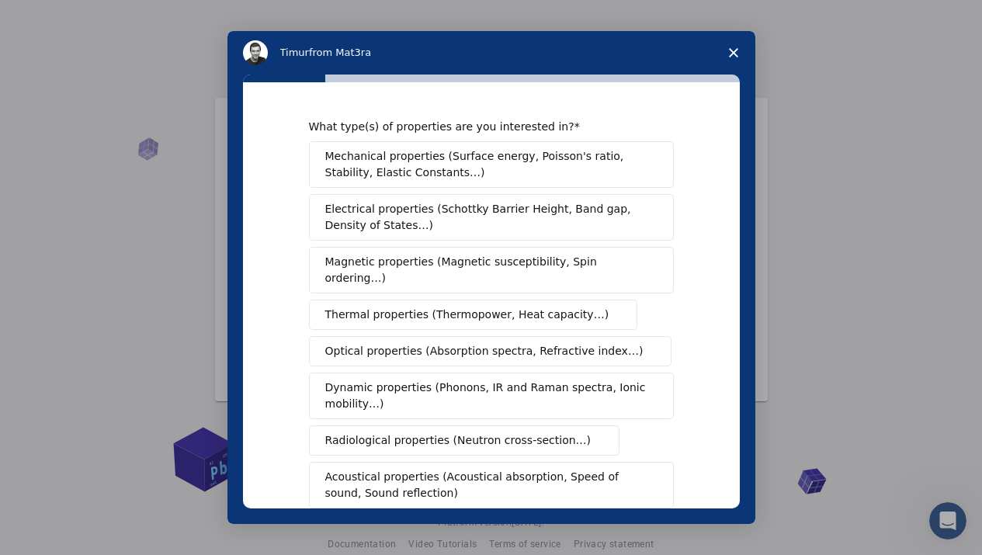
click at [427, 166] on span "Mechanical properties (Surface energy, Poisson's ratio, Stability, Elastic Cons…" at bounding box center [487, 164] width 324 height 33
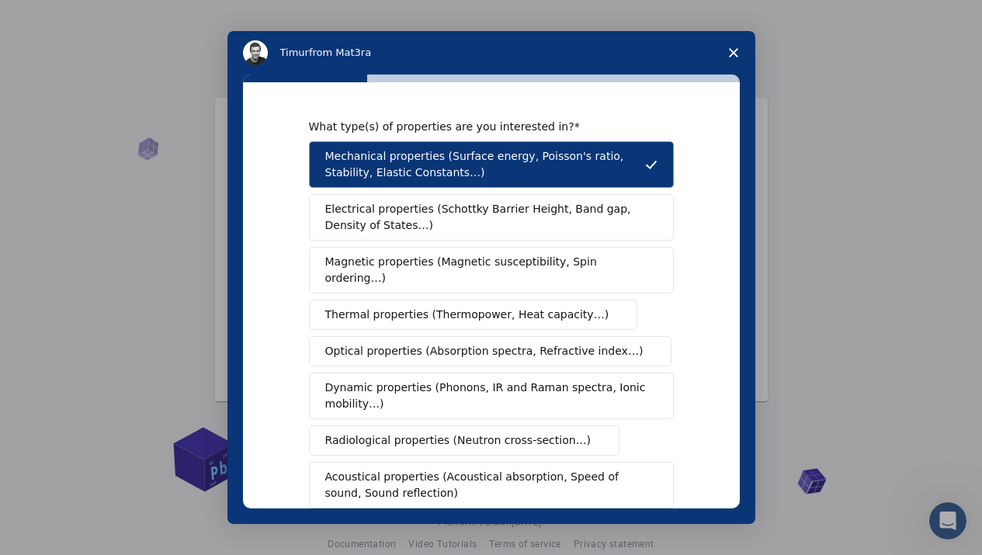
click at [419, 260] on span "Magnetic properties (Magnetic susceptibility, Spin ordering…)" at bounding box center [485, 270] width 321 height 33
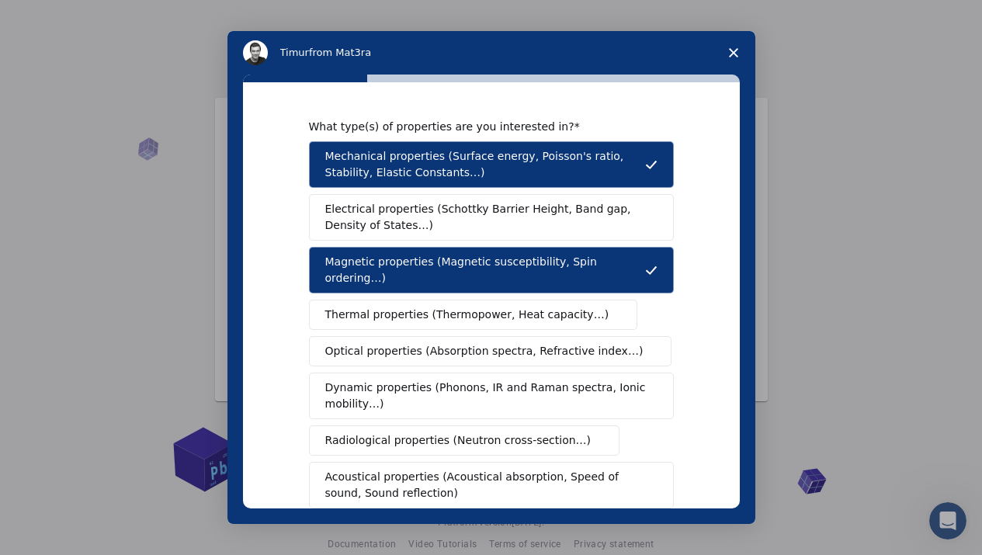
click at [447, 226] on span "Electrical properties (Schottky Barrier Height, Band gap, Density of States…)" at bounding box center [486, 217] width 323 height 33
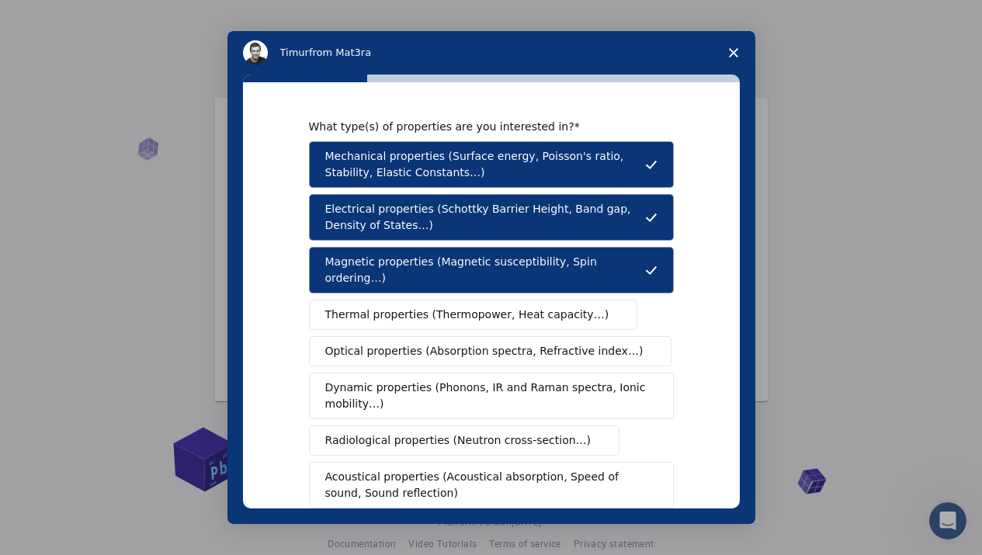
click at [477, 381] on span "Dynamic properties (Phonons, IR and Raman spectra, Ionic mobility…)" at bounding box center [486, 395] width 322 height 33
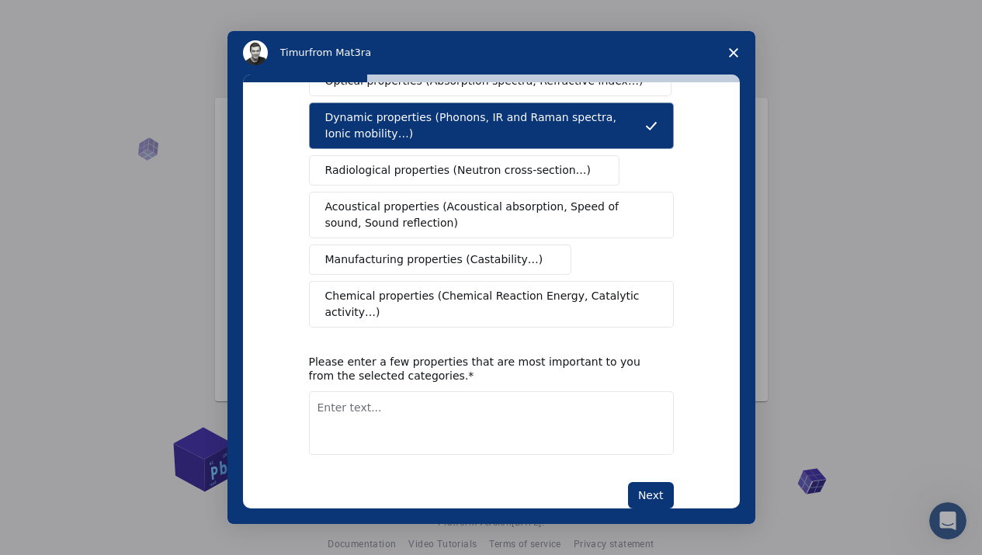
scroll to position [291, 0]
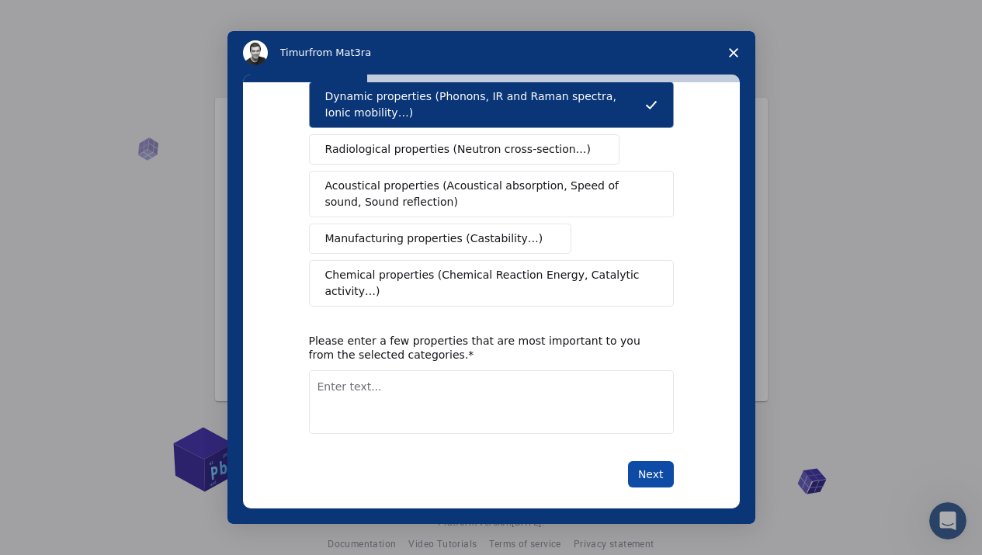
click at [639, 461] on button "Next" at bounding box center [651, 474] width 46 height 26
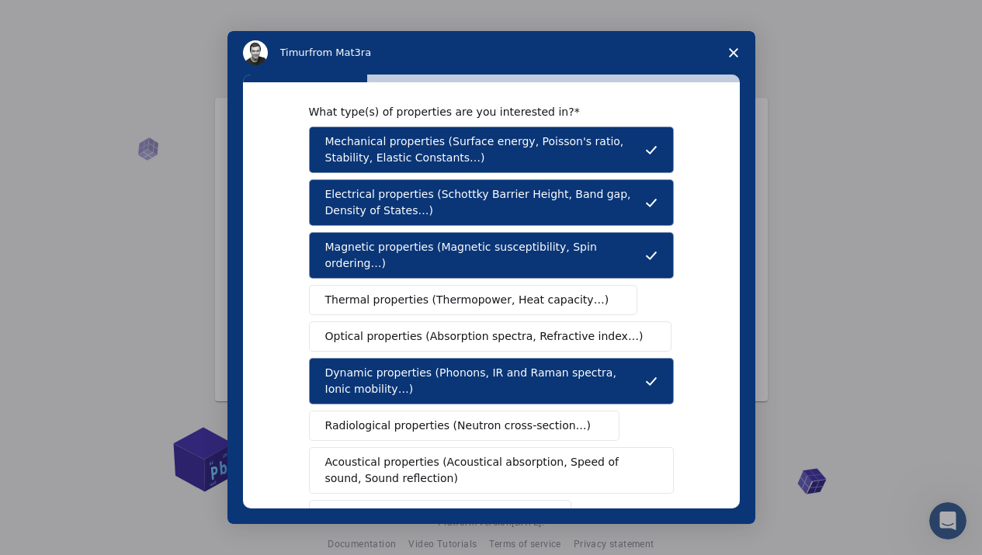
scroll to position [0, 0]
